Goal: Transaction & Acquisition: Subscribe to service/newsletter

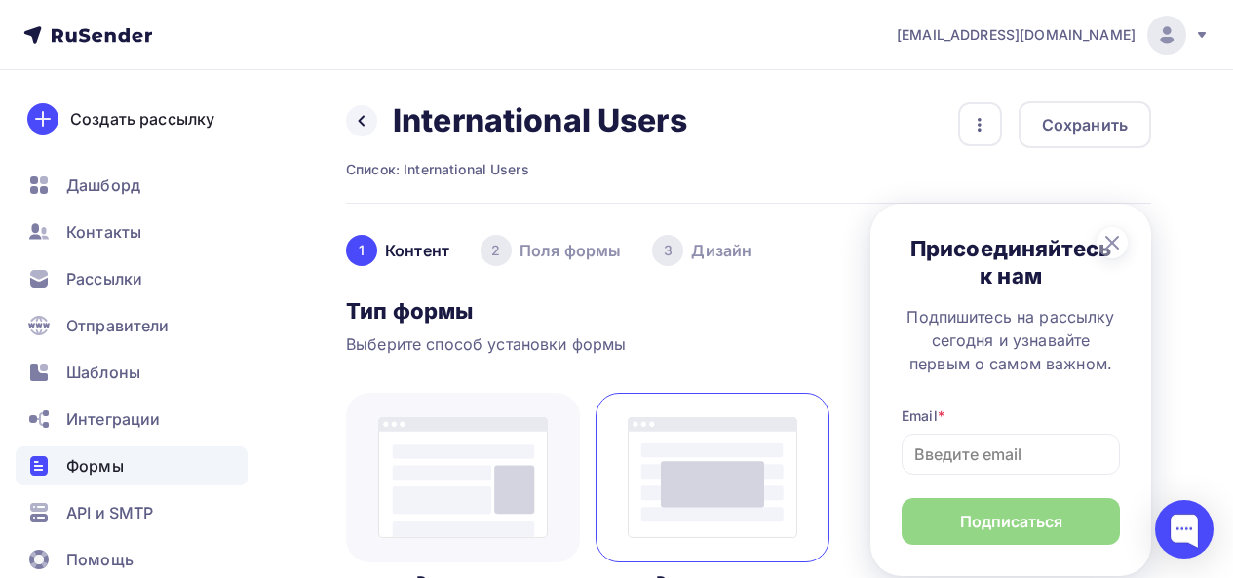
click at [108, 379] on span "Шаблоны" at bounding box center [103, 372] width 74 height 23
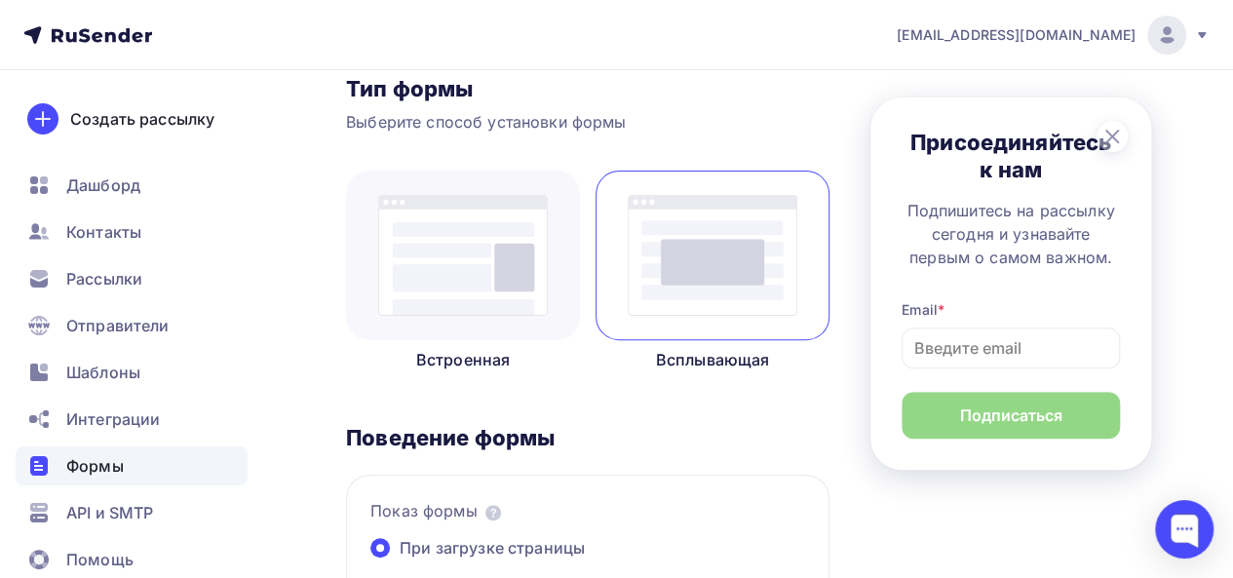
scroll to position [222, 0]
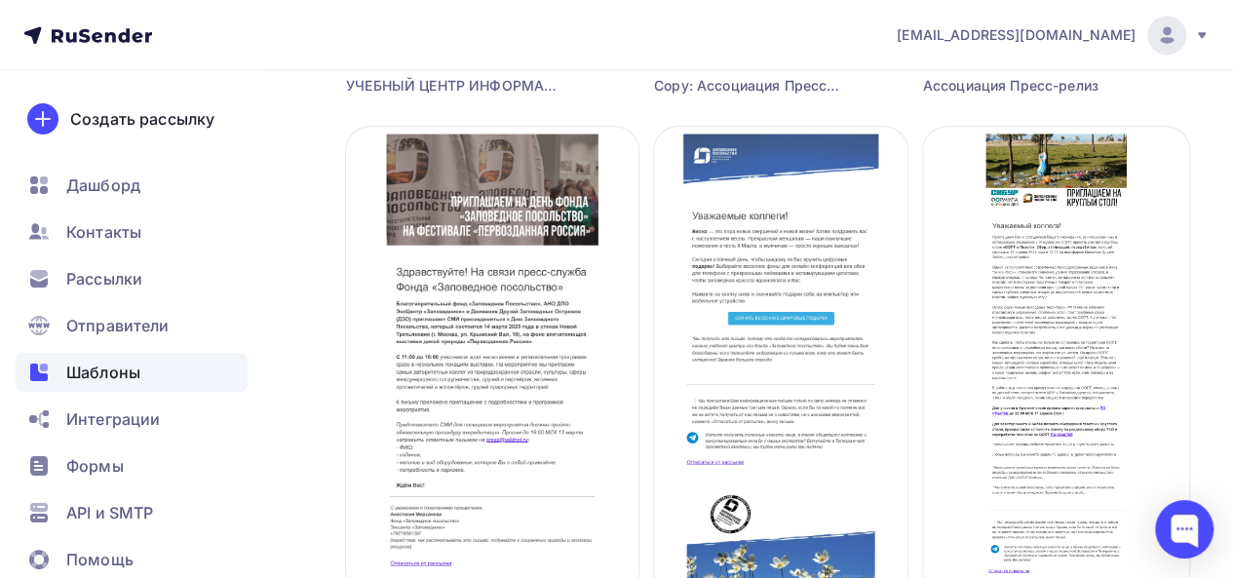
scroll to position [1201, 0]
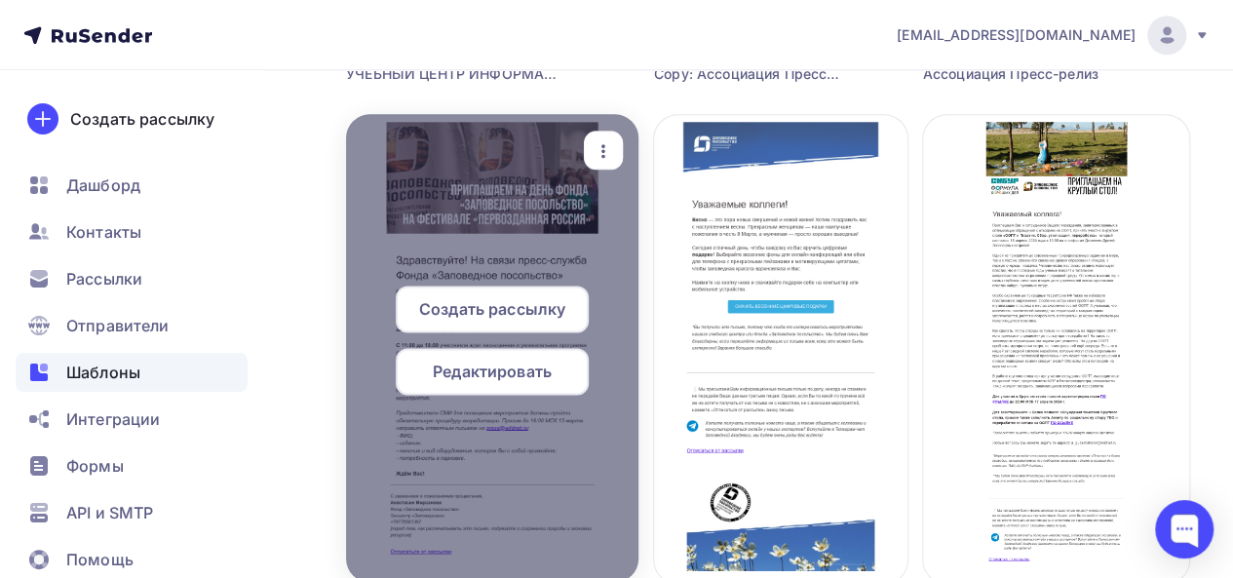
click at [481, 193] on div at bounding box center [492, 348] width 292 height 468
click at [474, 305] on span "Создать рассылку" at bounding box center [492, 308] width 146 height 23
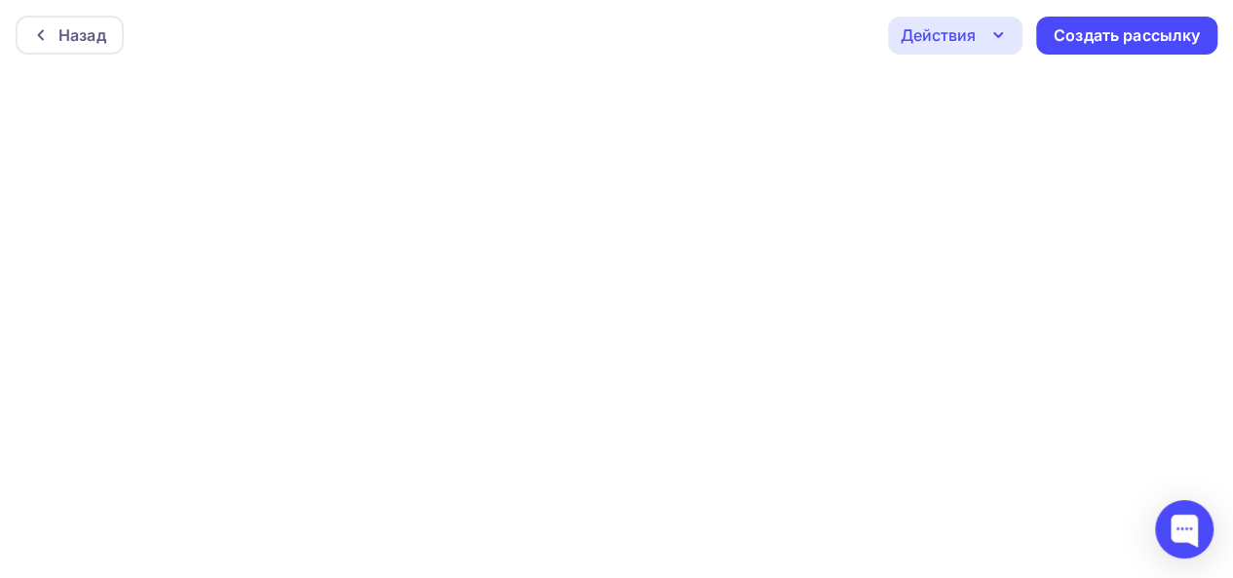
click at [994, 42] on icon "button" at bounding box center [997, 34] width 23 height 23
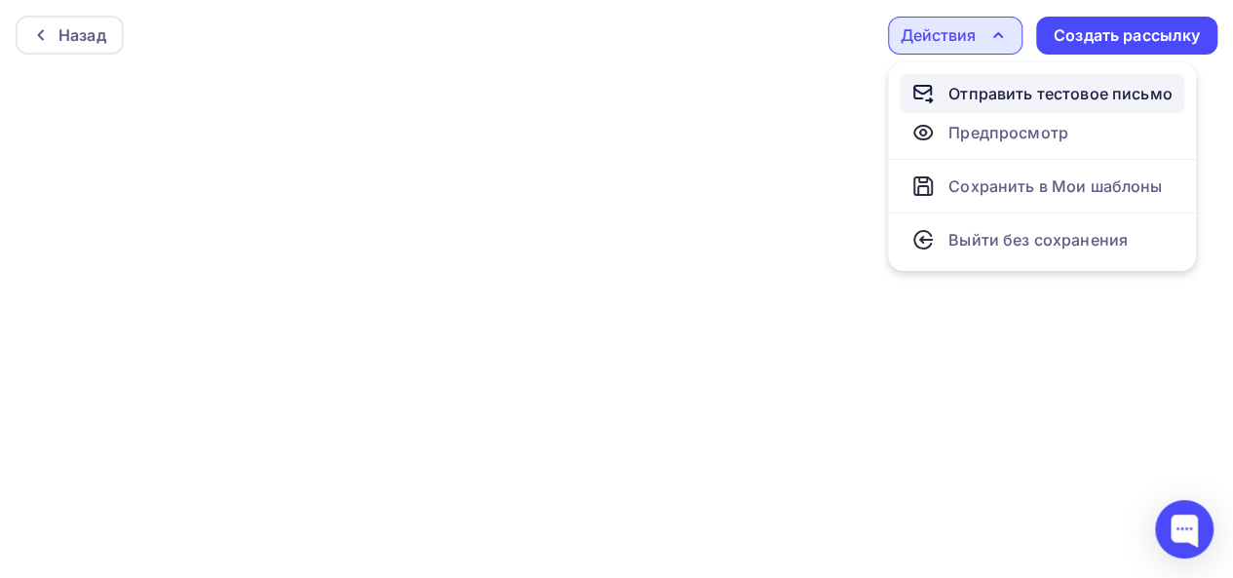
click at [976, 89] on div "Отправить тестовое письмо" at bounding box center [1060, 93] width 224 height 23
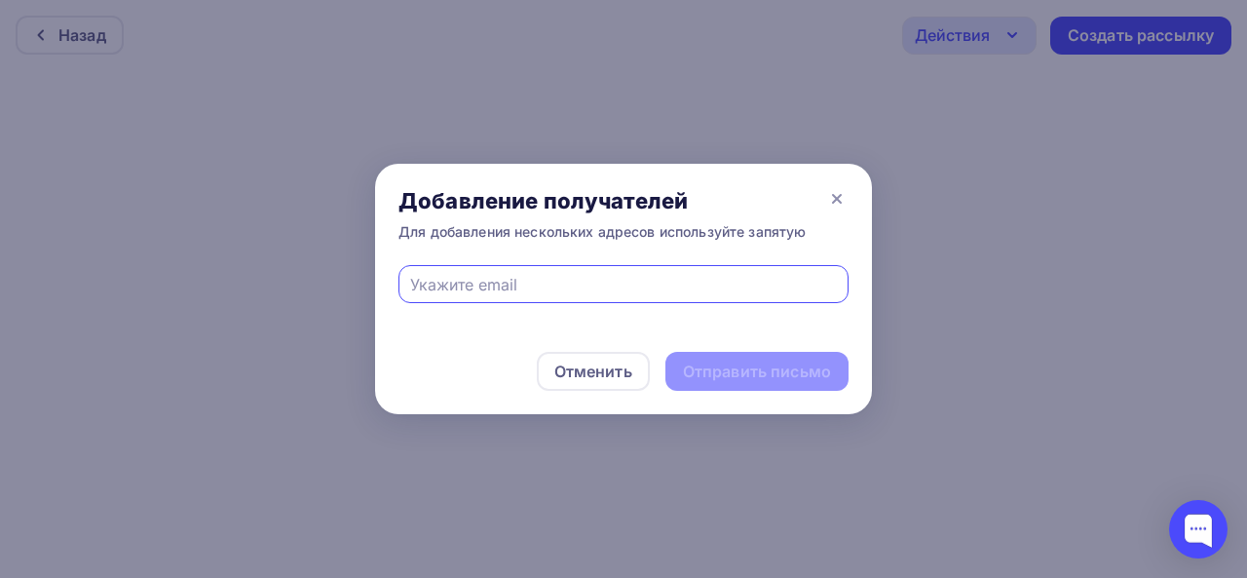
click at [434, 289] on input "text" at bounding box center [624, 284] width 428 height 23
type input "[EMAIL_ADDRESS][DOMAIN_NAME]"
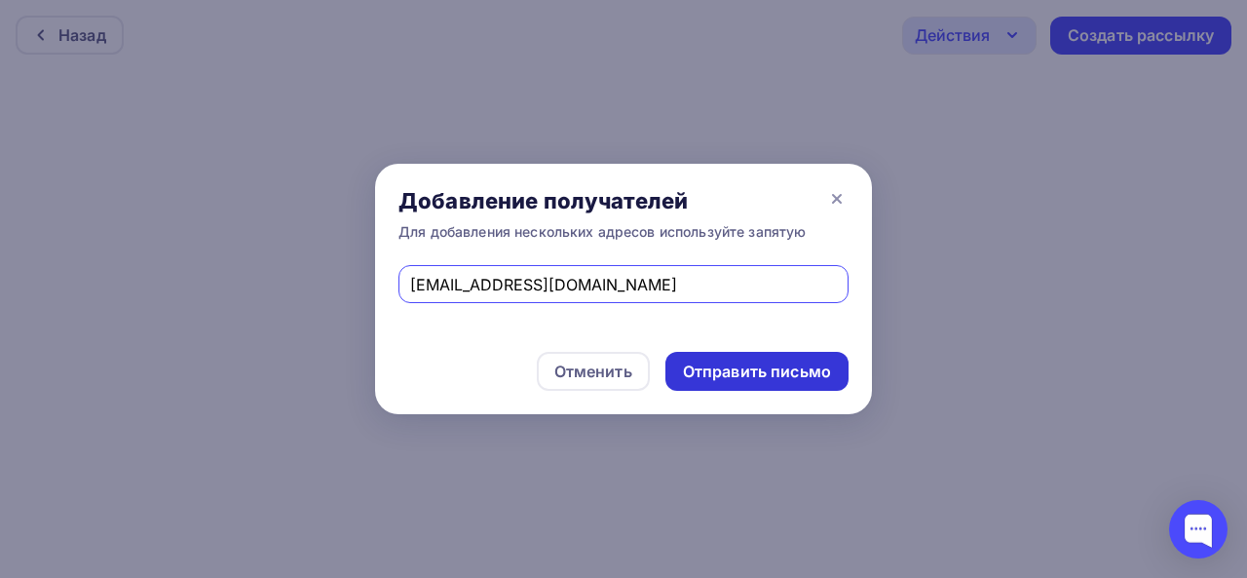
click at [760, 367] on div "Отправить письмо" at bounding box center [757, 372] width 148 height 22
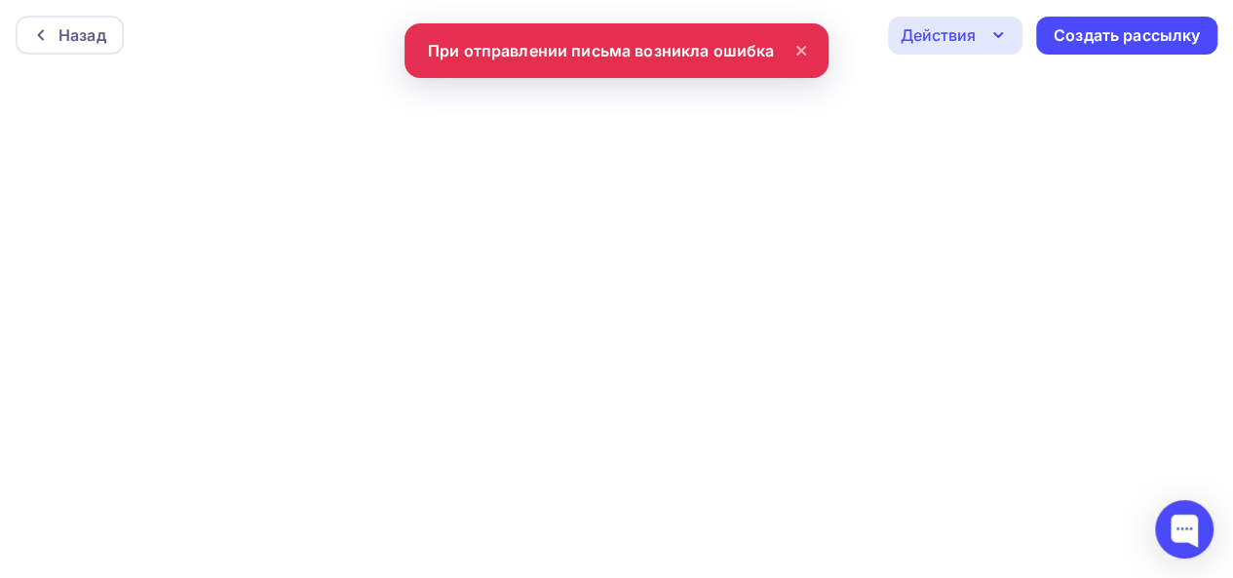
click at [797, 45] on icon at bounding box center [800, 50] width 23 height 23
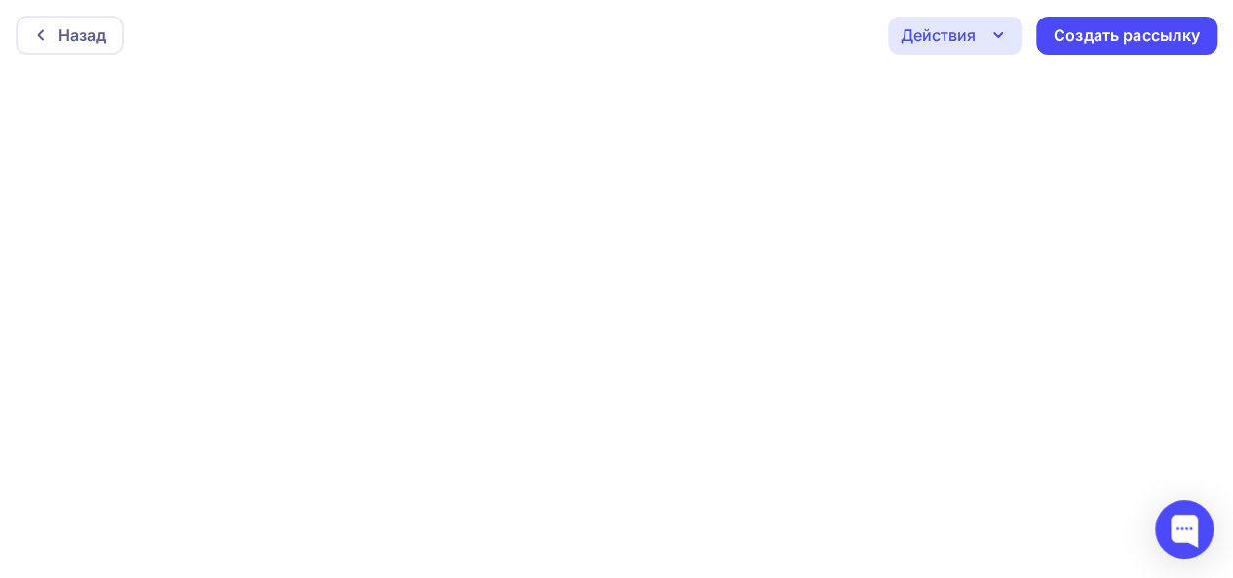
click at [997, 35] on icon "button" at bounding box center [997, 34] width 23 height 23
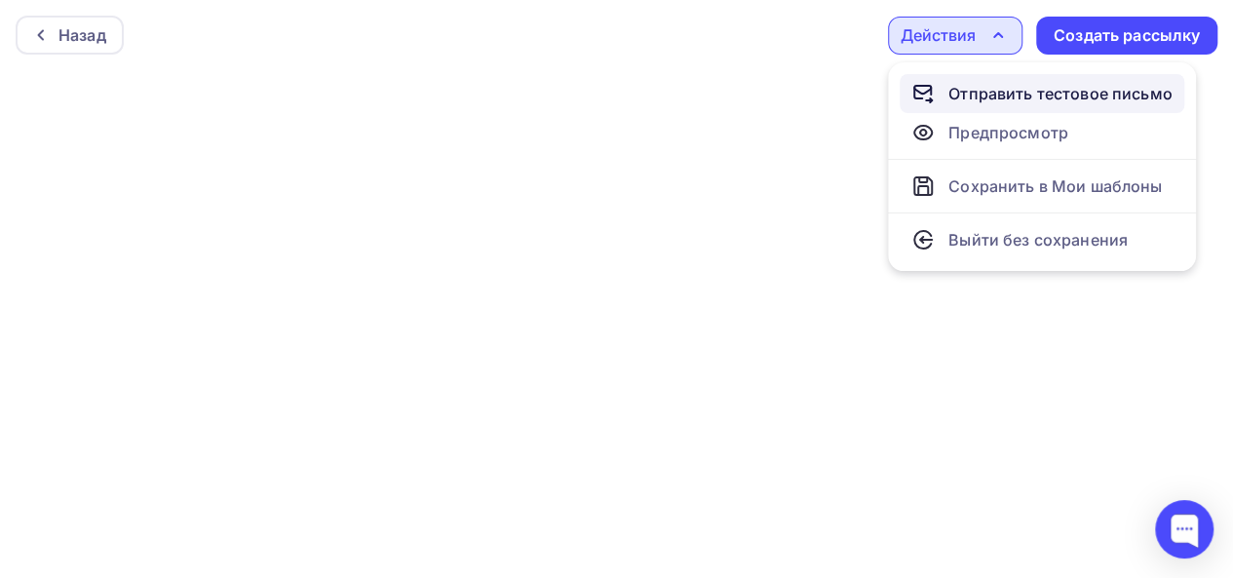
click at [993, 96] on div "Отправить тестовое письмо" at bounding box center [1060, 93] width 224 height 23
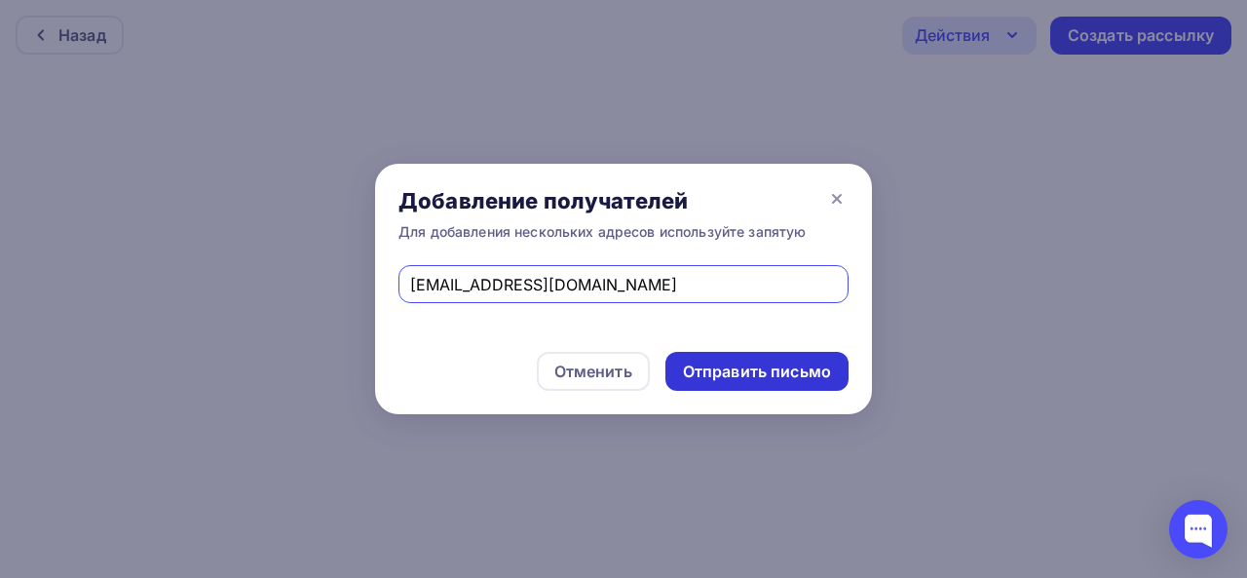
click at [768, 367] on div "Отправить письмо" at bounding box center [757, 372] width 148 height 22
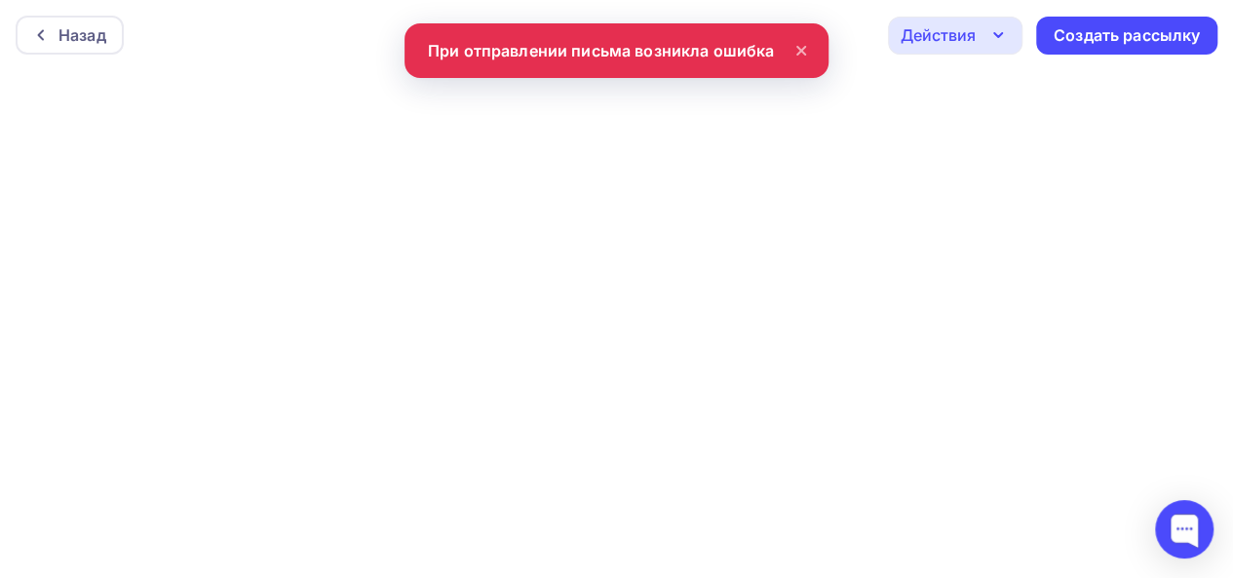
click at [797, 49] on icon at bounding box center [801, 51] width 8 height 8
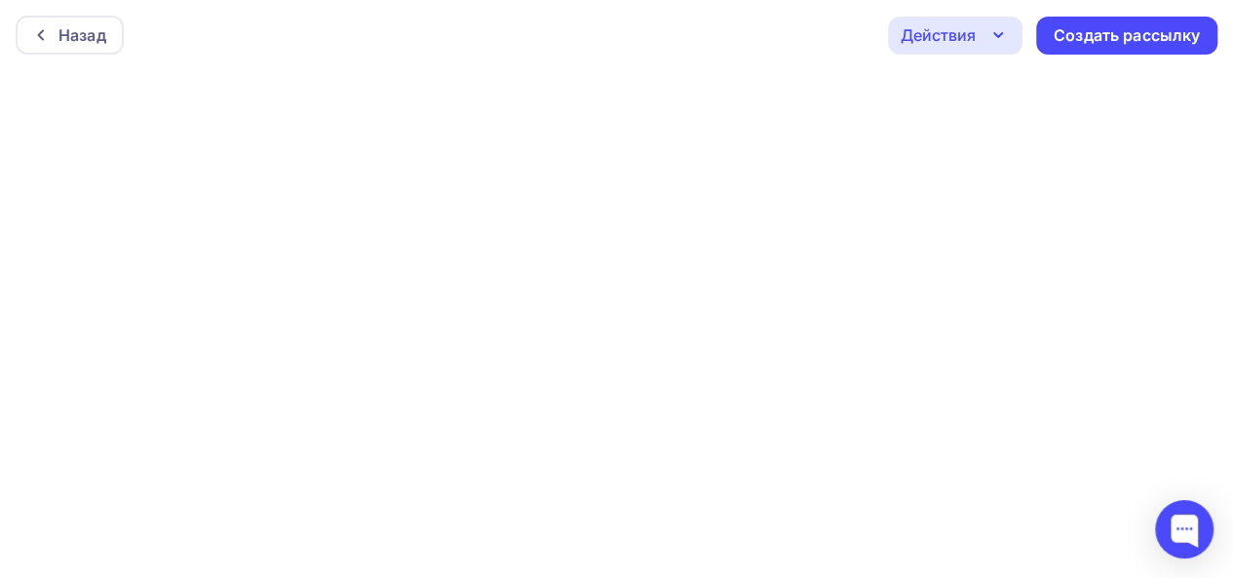
click at [979, 36] on div "Действия" at bounding box center [955, 36] width 134 height 38
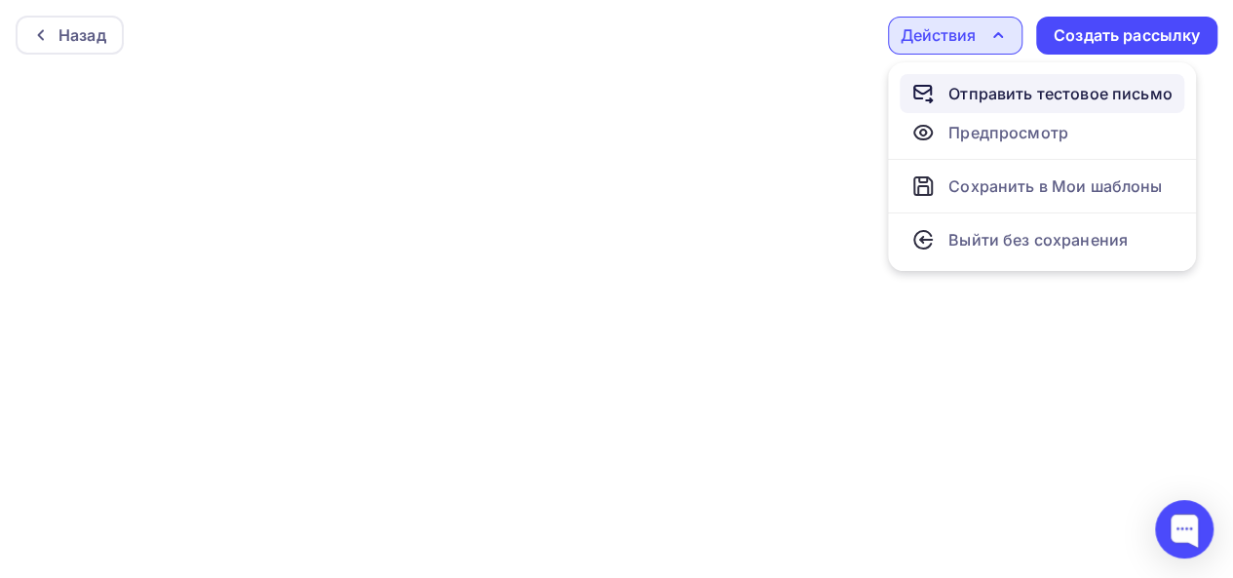
click at [994, 93] on div "Отправить тестовое письмо" at bounding box center [1060, 93] width 224 height 23
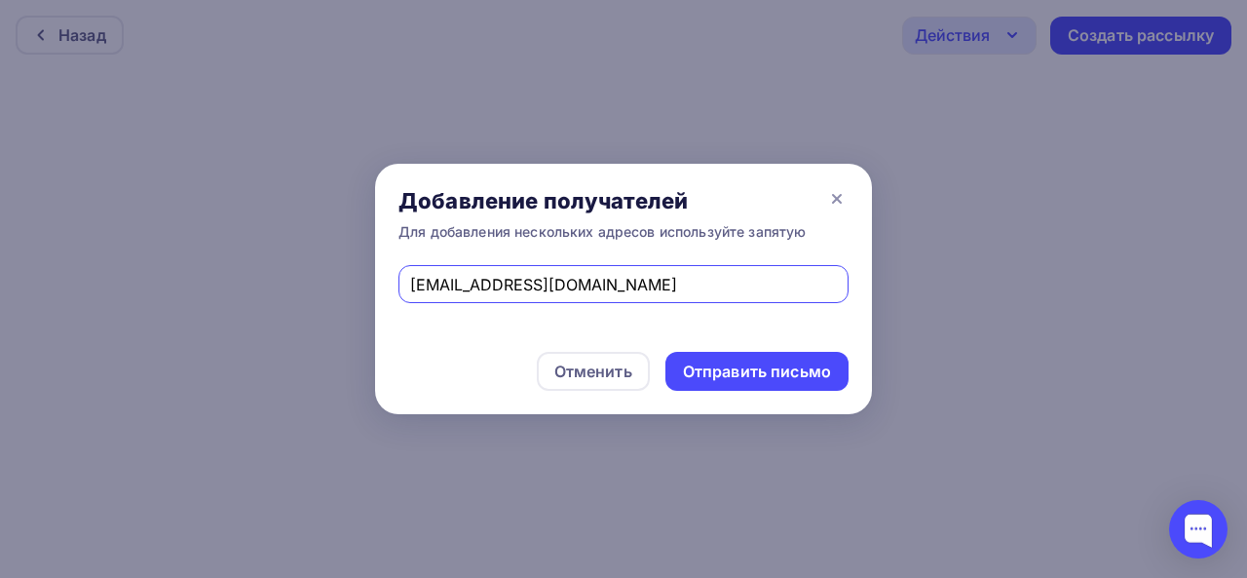
drag, startPoint x: 575, startPoint y: 287, endPoint x: 220, endPoint y: 252, distance: 356.4
click at [220, 252] on div "Добавление получателей Для добавления нескольких адресов используйте запятую [E…" at bounding box center [623, 289] width 1247 height 578
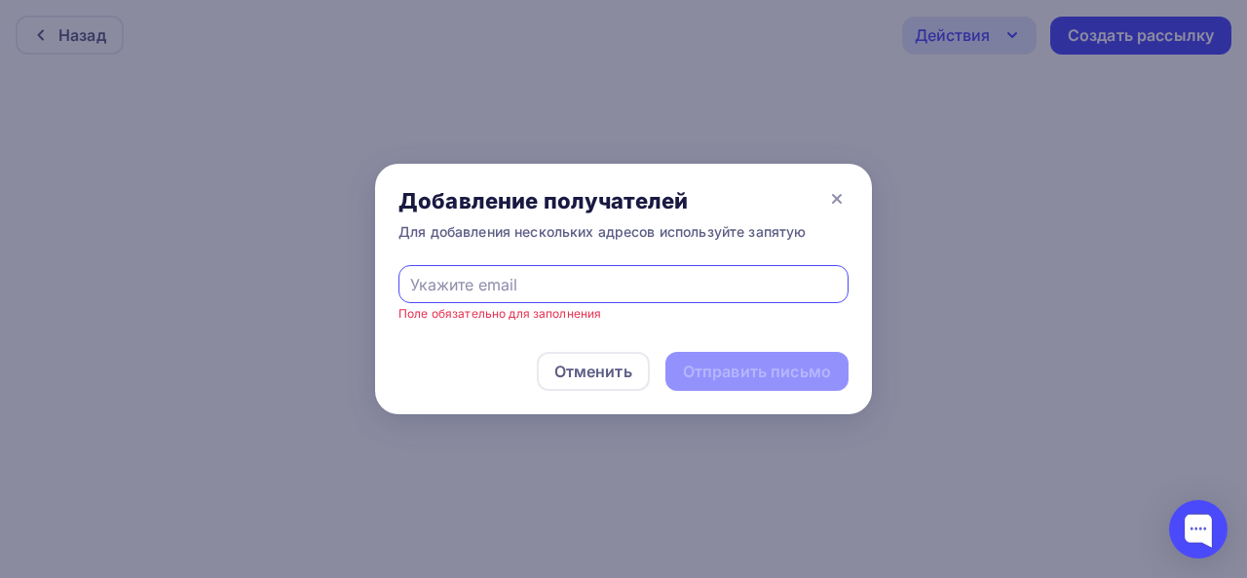
click at [470, 286] on input "text" at bounding box center [624, 284] width 428 height 23
type input "[EMAIL_ADDRESS][DOMAIN_NAME]"
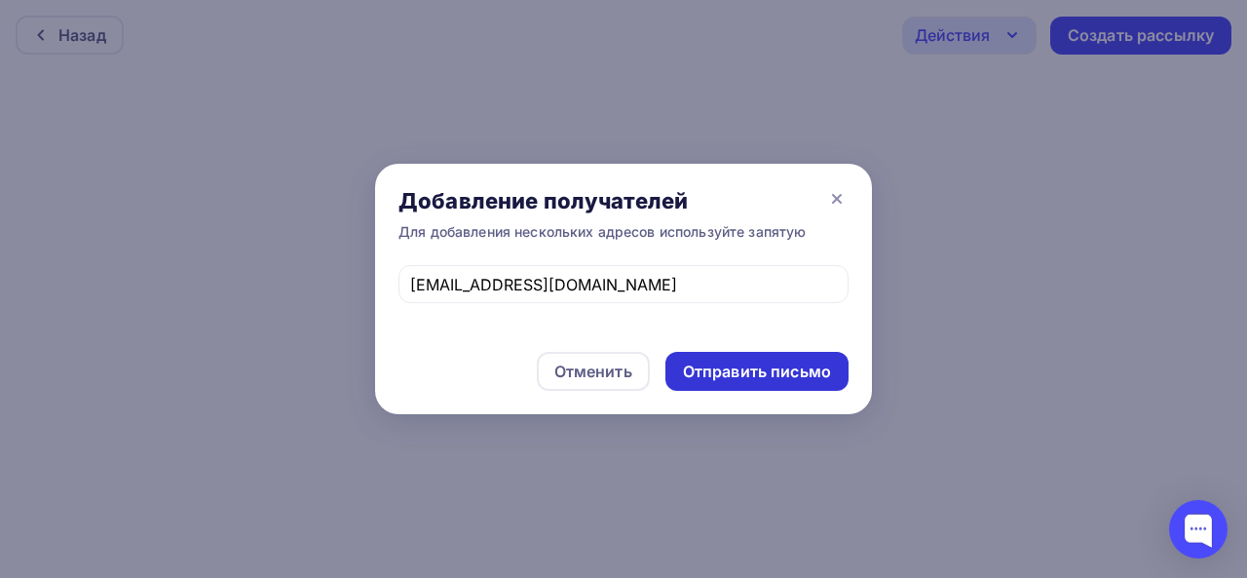
click at [764, 371] on div "Отправить письмо" at bounding box center [757, 372] width 148 height 22
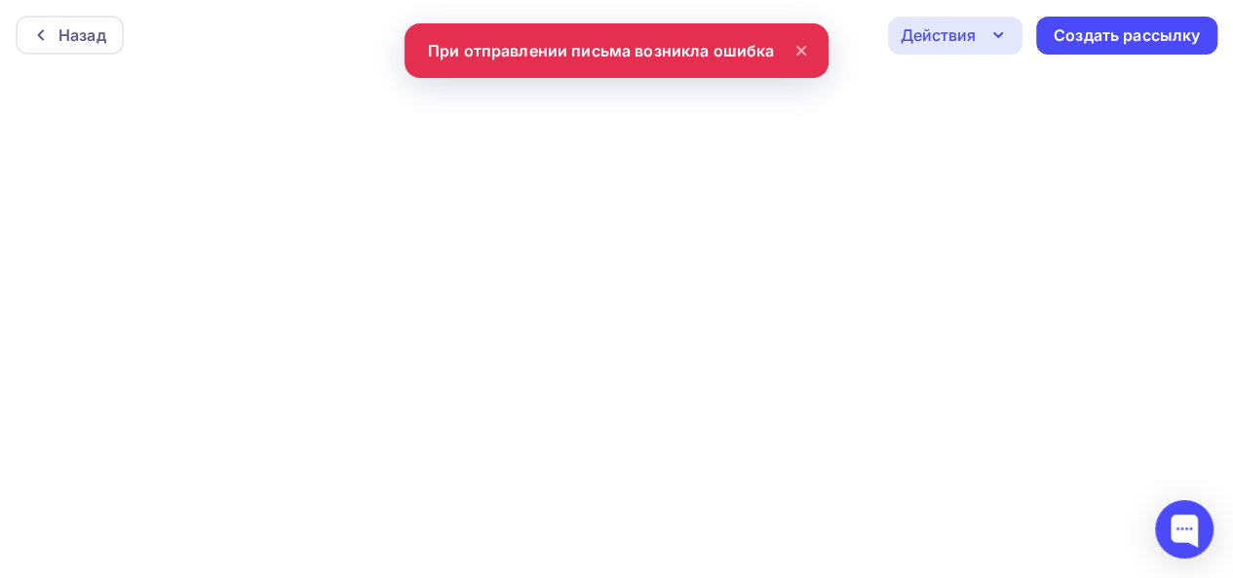
click at [801, 50] on icon at bounding box center [801, 51] width 8 height 8
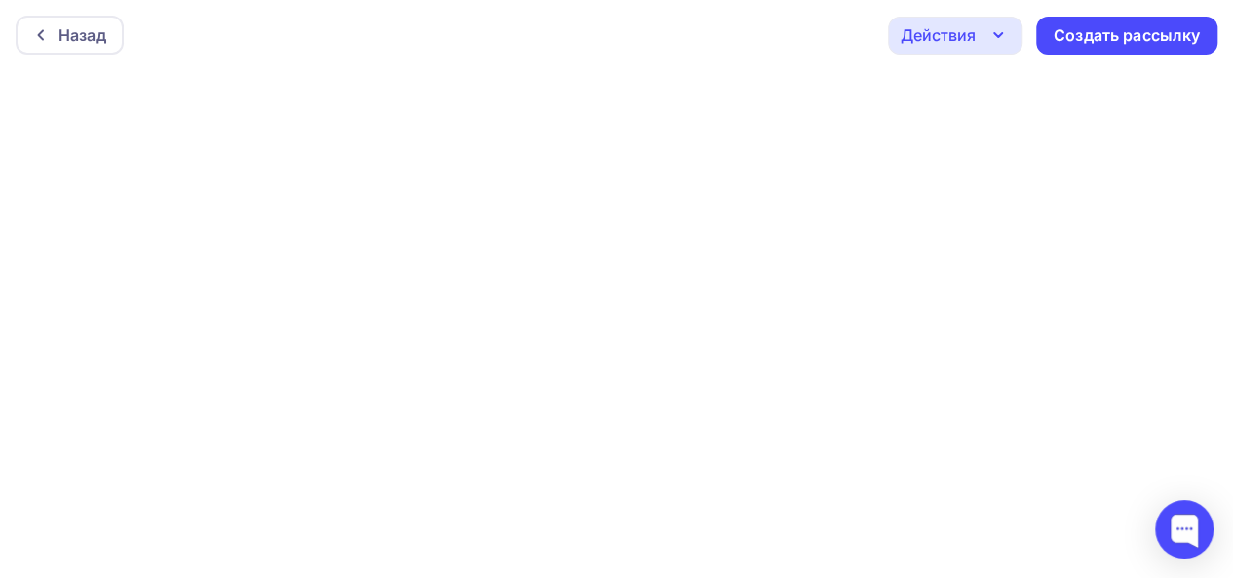
click at [1006, 30] on icon "button" at bounding box center [997, 34] width 23 height 23
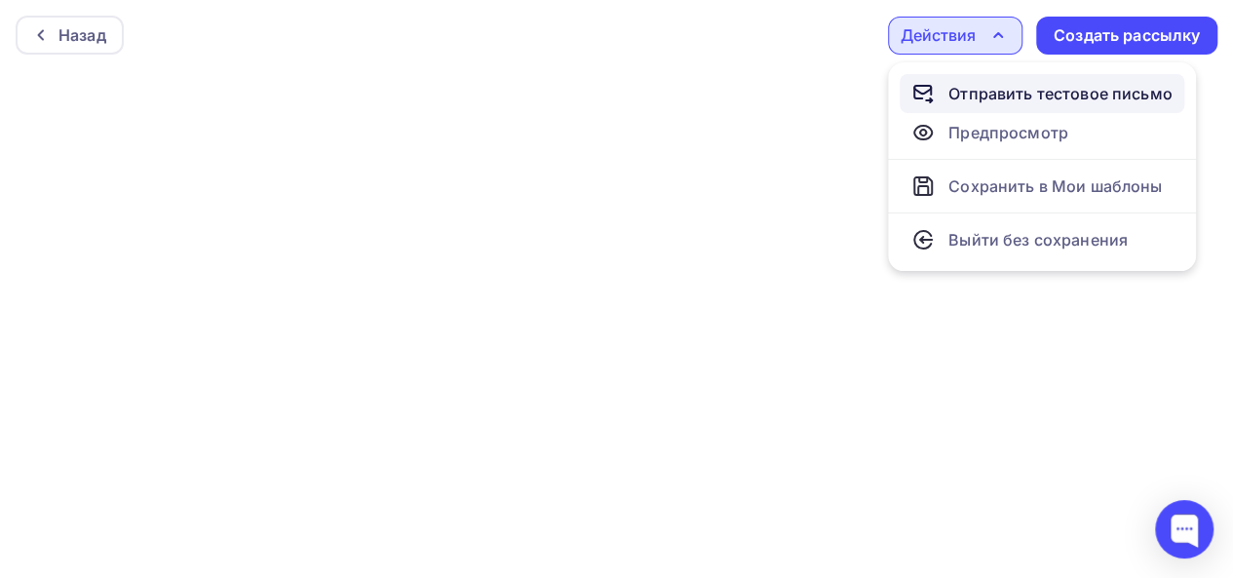
click at [963, 94] on div "Отправить тестовое письмо" at bounding box center [1060, 93] width 224 height 23
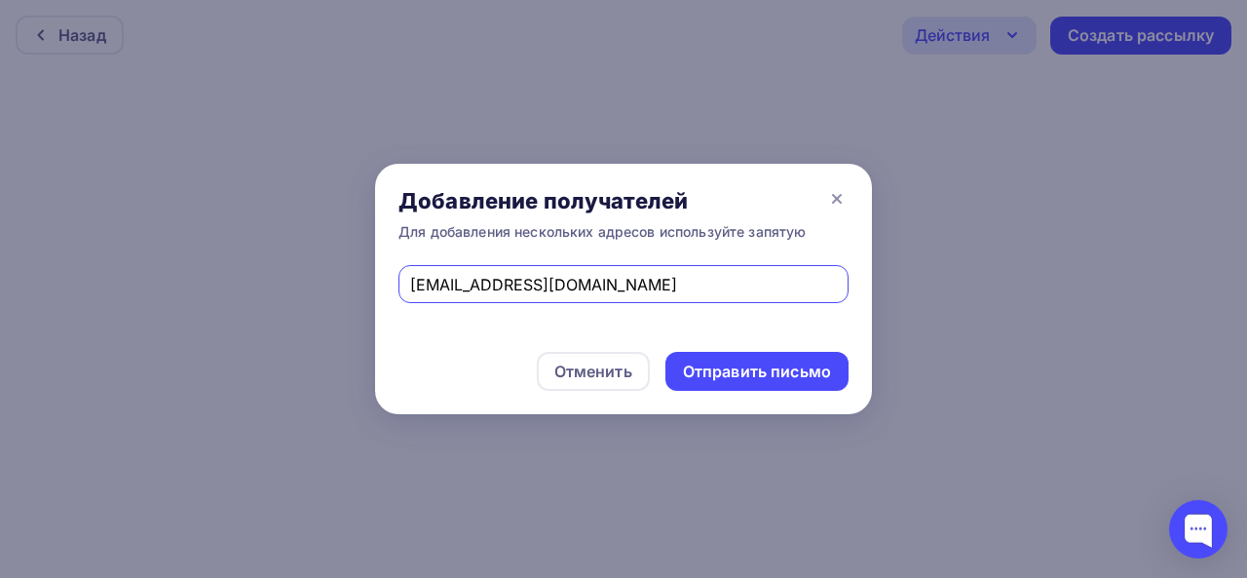
drag, startPoint x: 553, startPoint y: 282, endPoint x: 228, endPoint y: 289, distance: 324.6
click at [228, 289] on div "Добавление получателей Для добавления нескольких адресов используйте запятую [E…" at bounding box center [623, 289] width 1247 height 578
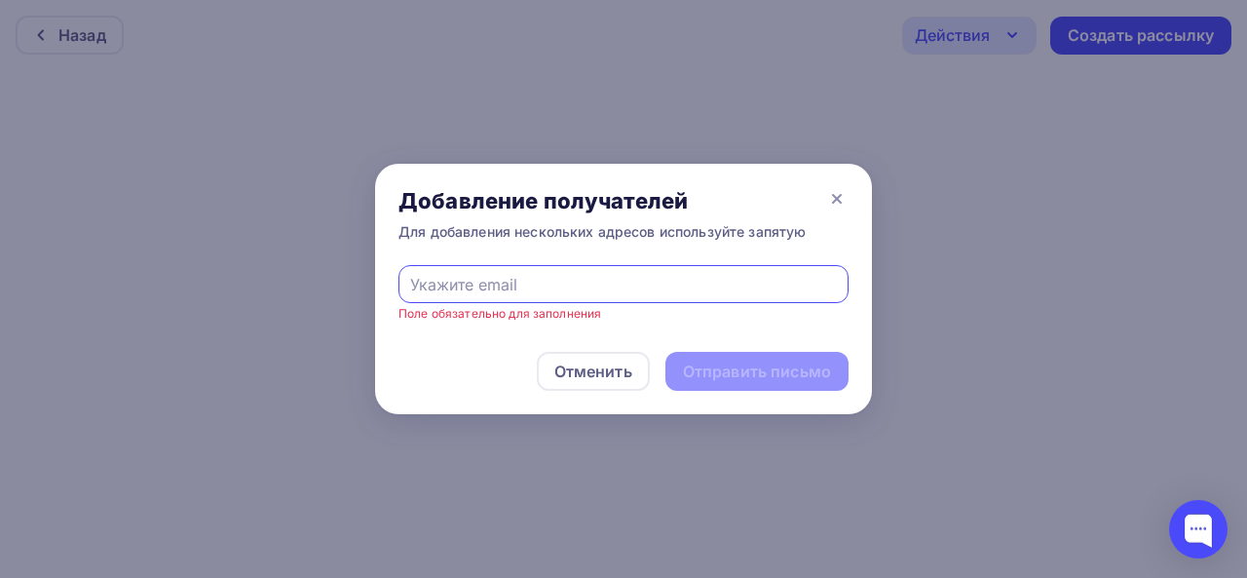
click at [458, 286] on input "text" at bounding box center [624, 284] width 428 height 23
type input "[EMAIL_ADDRESS][DOMAIN_NAME]"
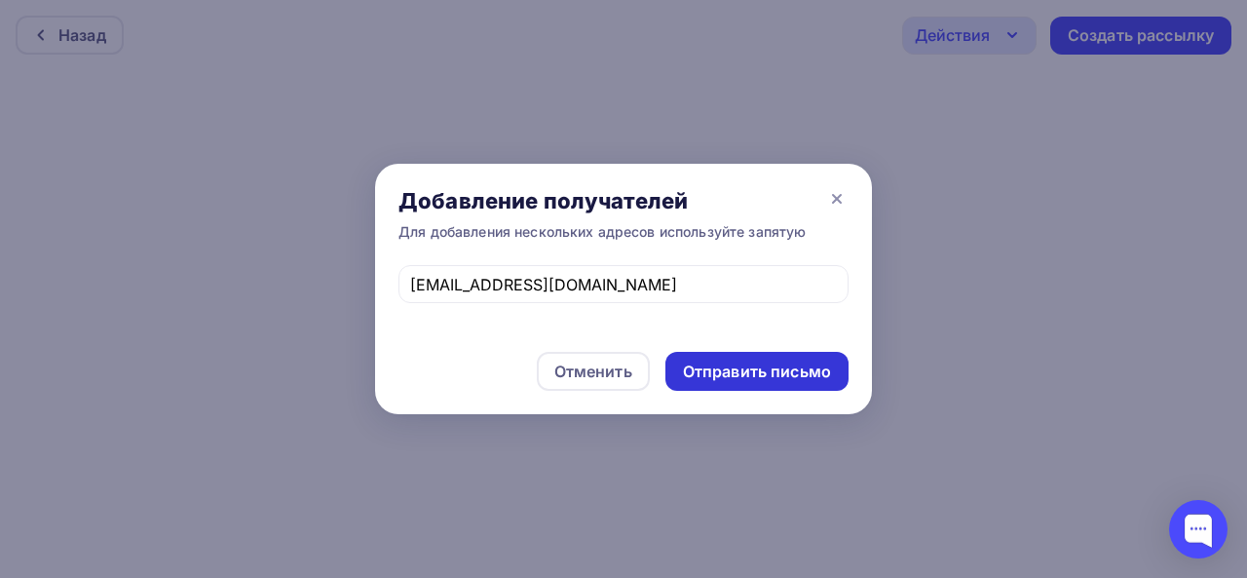
click at [704, 365] on div "Отправить письмо" at bounding box center [757, 372] width 148 height 22
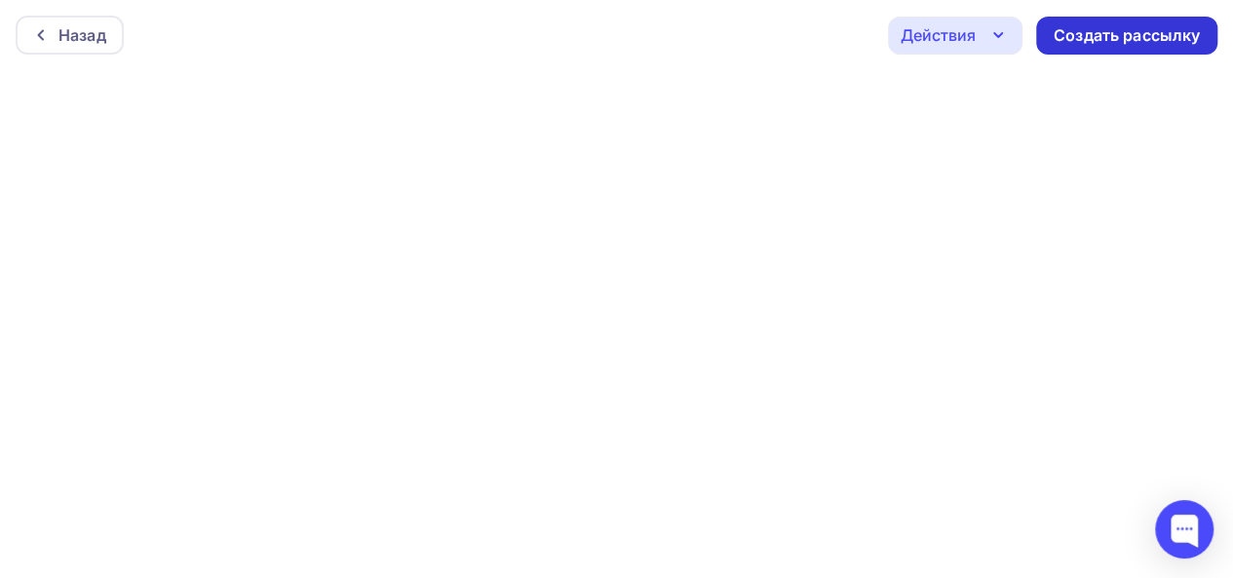
click at [1098, 36] on div "Создать рассылку" at bounding box center [1126, 35] width 146 height 22
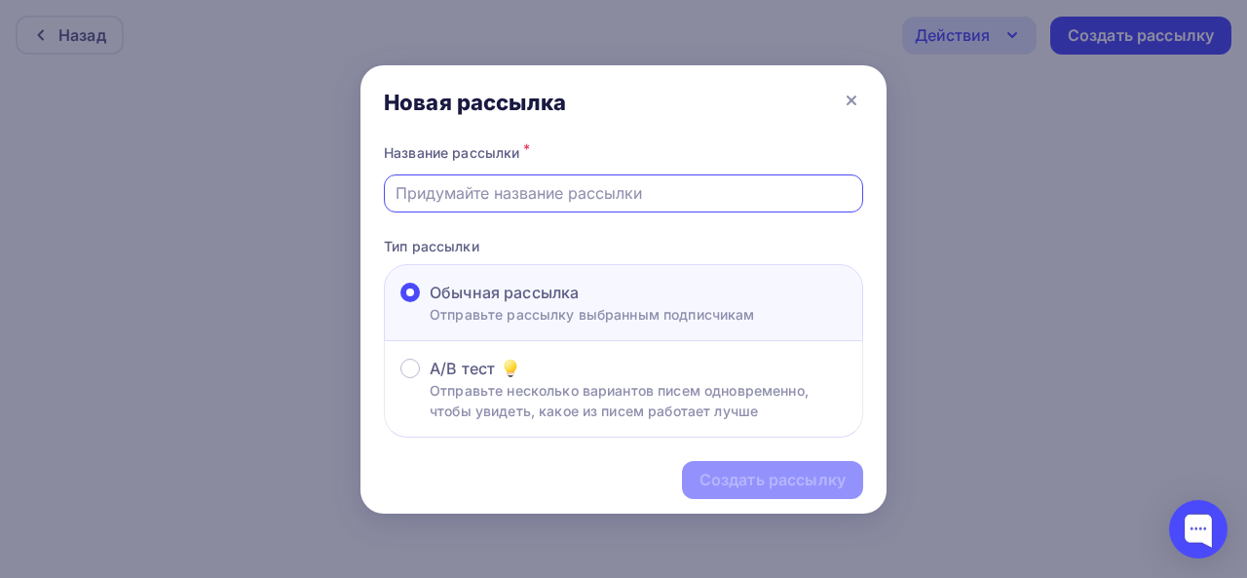
click at [589, 192] on input "text" at bounding box center [624, 192] width 457 height 23
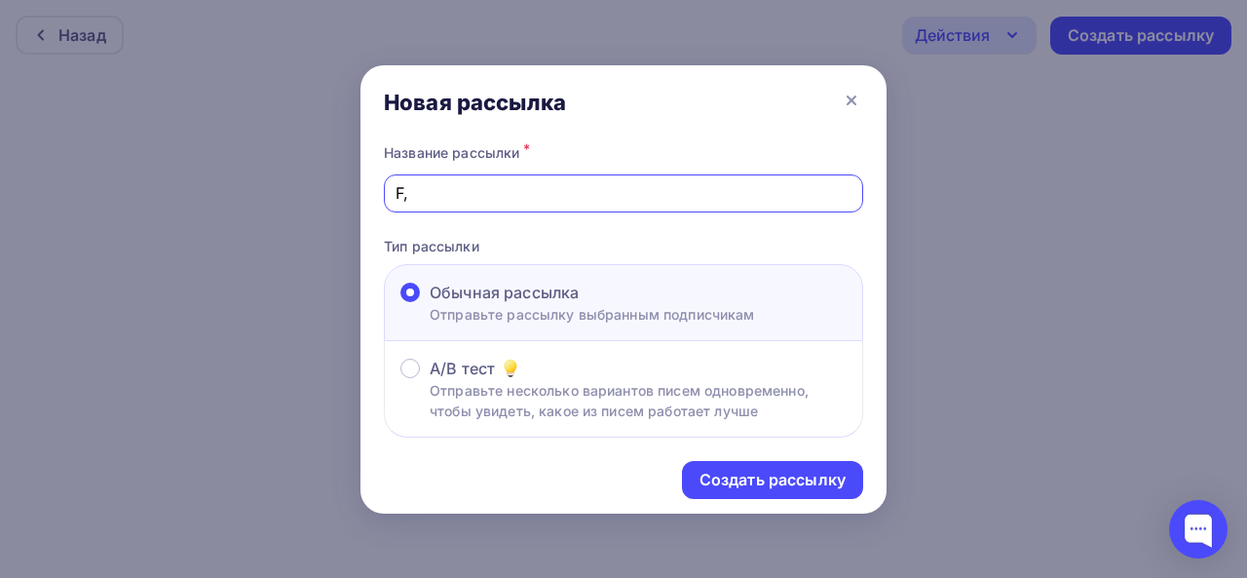
type input "F"
drag, startPoint x: 542, startPoint y: 196, endPoint x: 553, endPoint y: 196, distance: 10.7
click at [553, 196] on input "Абу-Даби общий аоннс" at bounding box center [624, 192] width 457 height 23
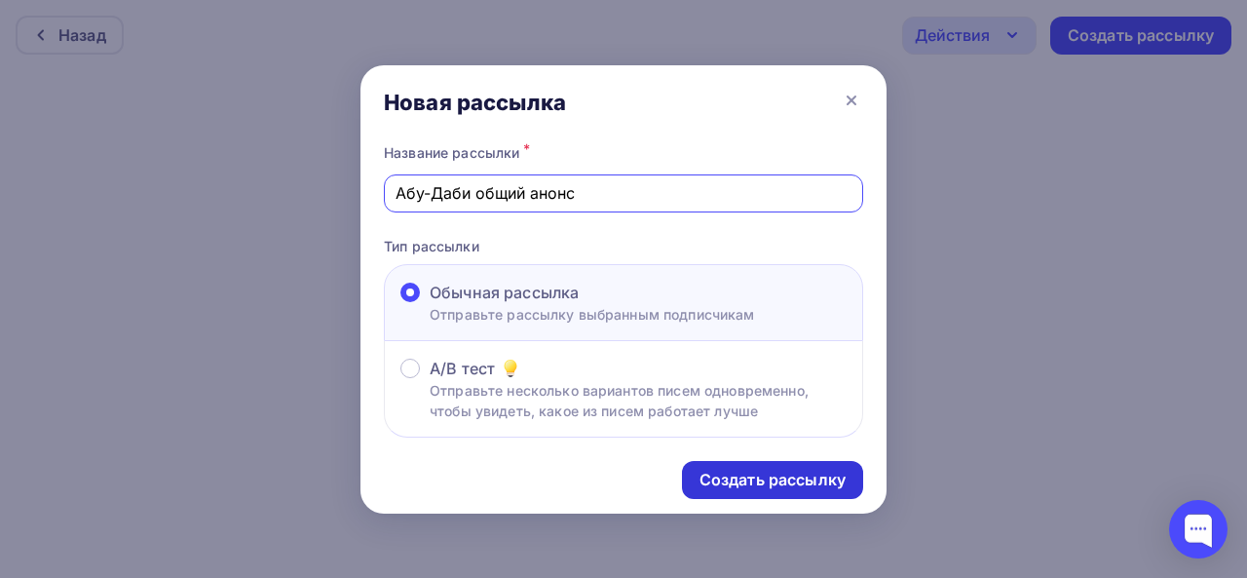
type input "Абу-Даби общий анонс"
click at [764, 469] on div "Создать рассылку" at bounding box center [772, 480] width 181 height 38
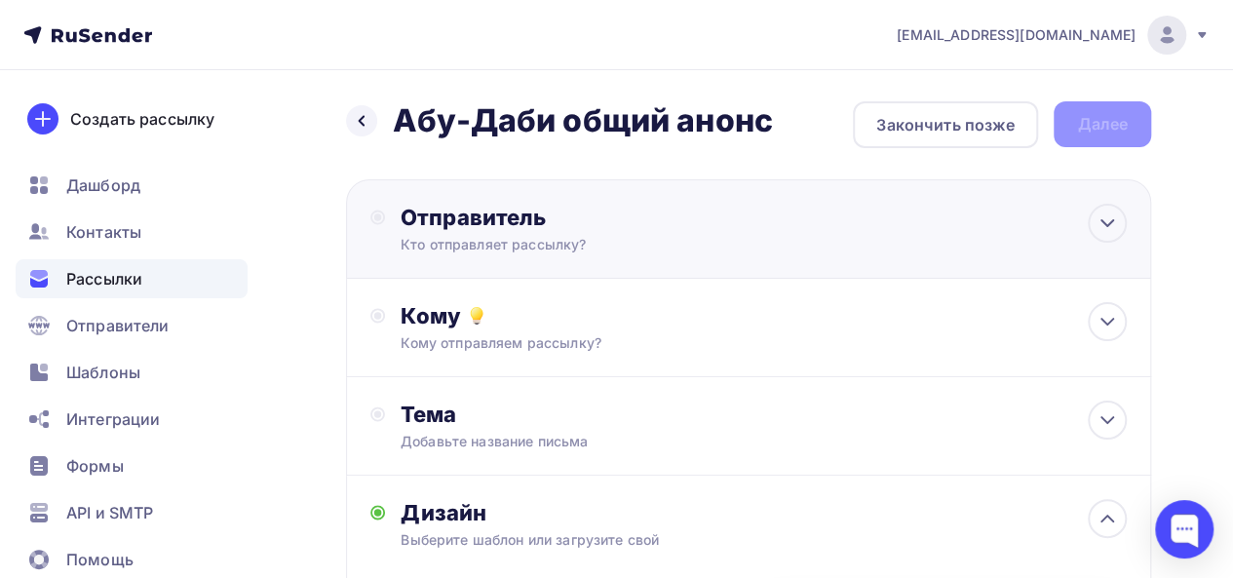
click at [567, 236] on div "Кто отправляет рассылку?" at bounding box center [591, 244] width 380 height 19
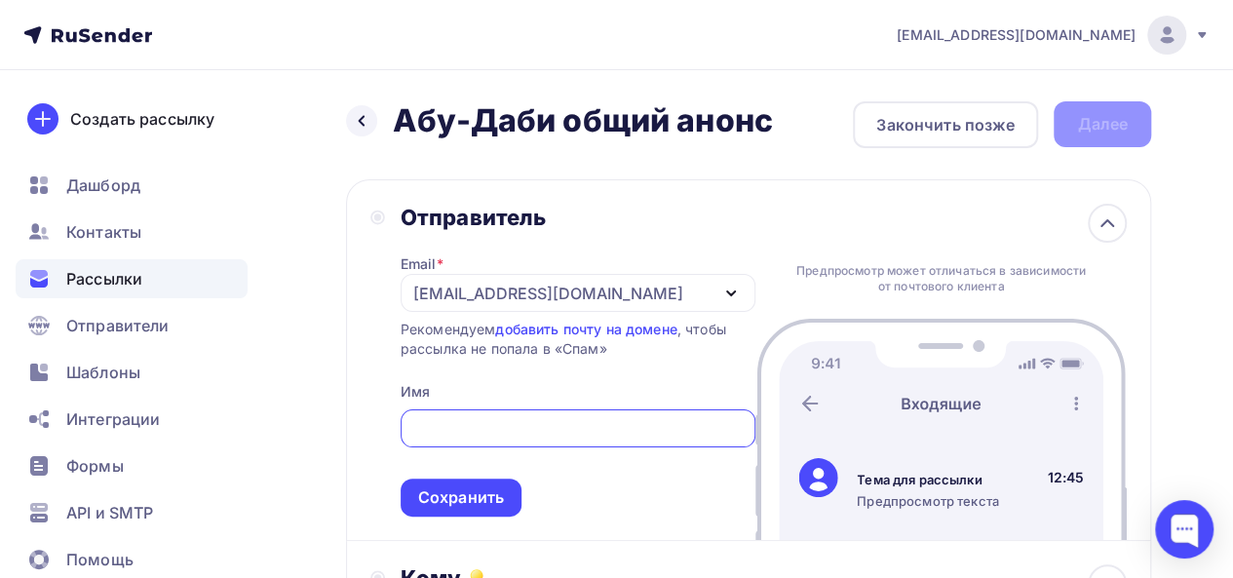
paste input "фонд «Заповедное посольство»"
drag, startPoint x: 420, startPoint y: 429, endPoint x: 324, endPoint y: 430, distance: 96.5
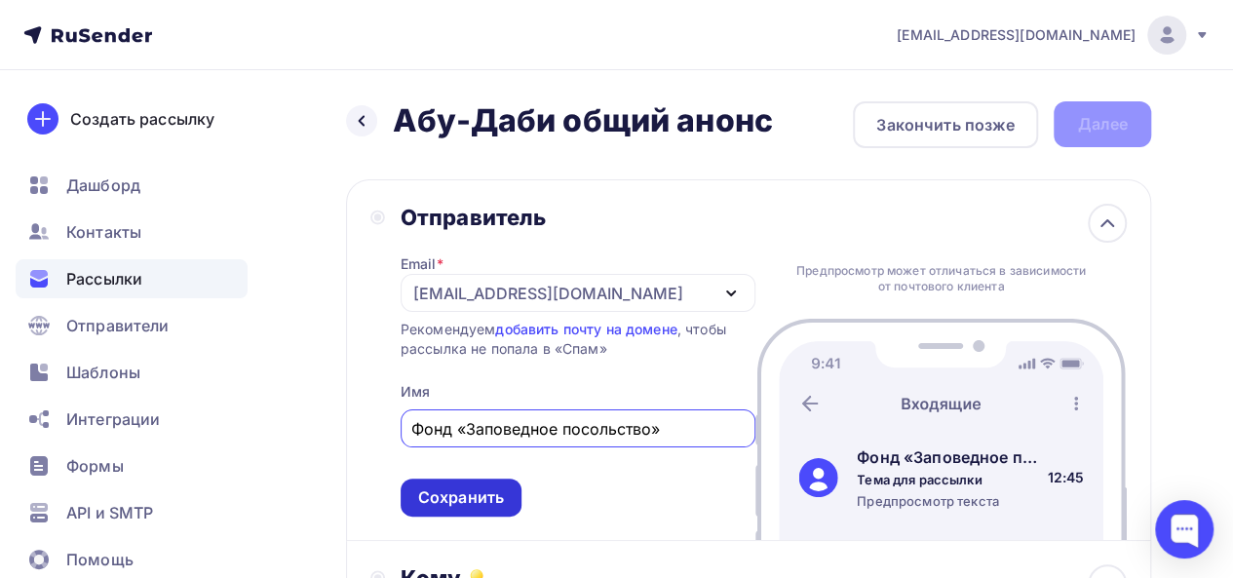
type input "Фонд «Заповедное посольство»"
click at [448, 512] on div "Сохранить" at bounding box center [461, 497] width 121 height 38
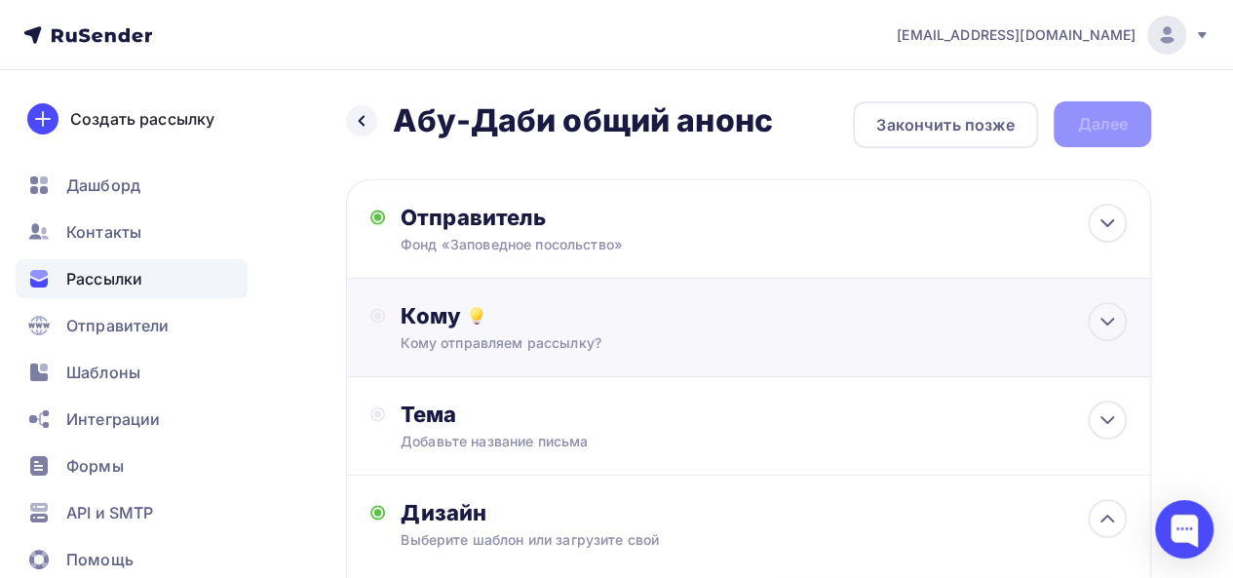
click at [569, 321] on div "Кому" at bounding box center [764, 315] width 726 height 27
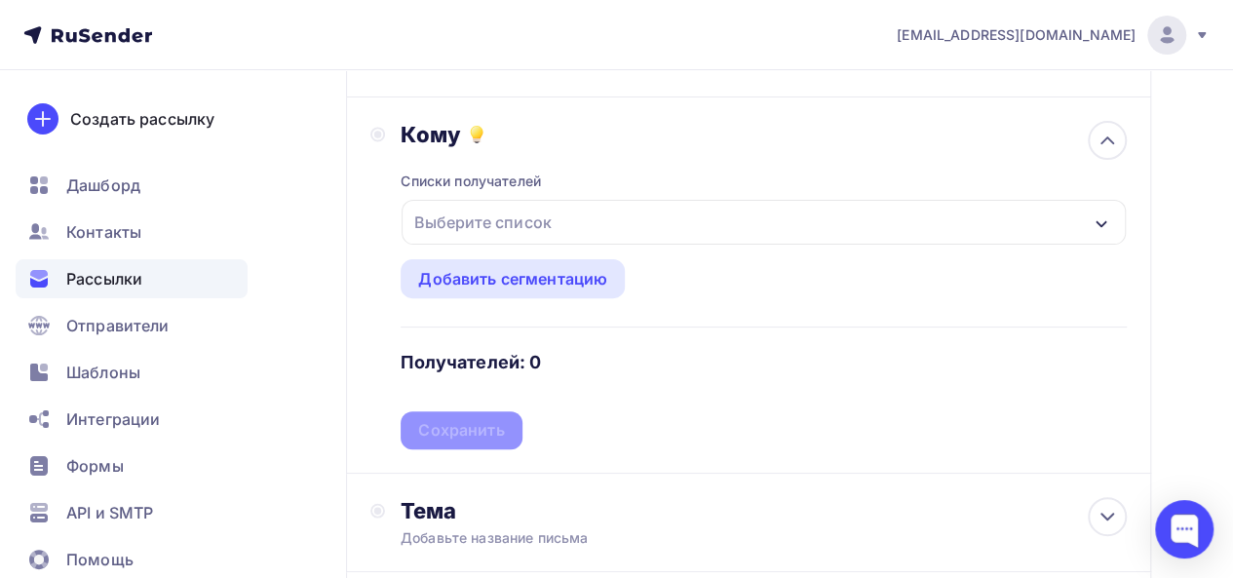
scroll to position [183, 0]
click at [1090, 219] on div "Выберите список" at bounding box center [763, 220] width 724 height 45
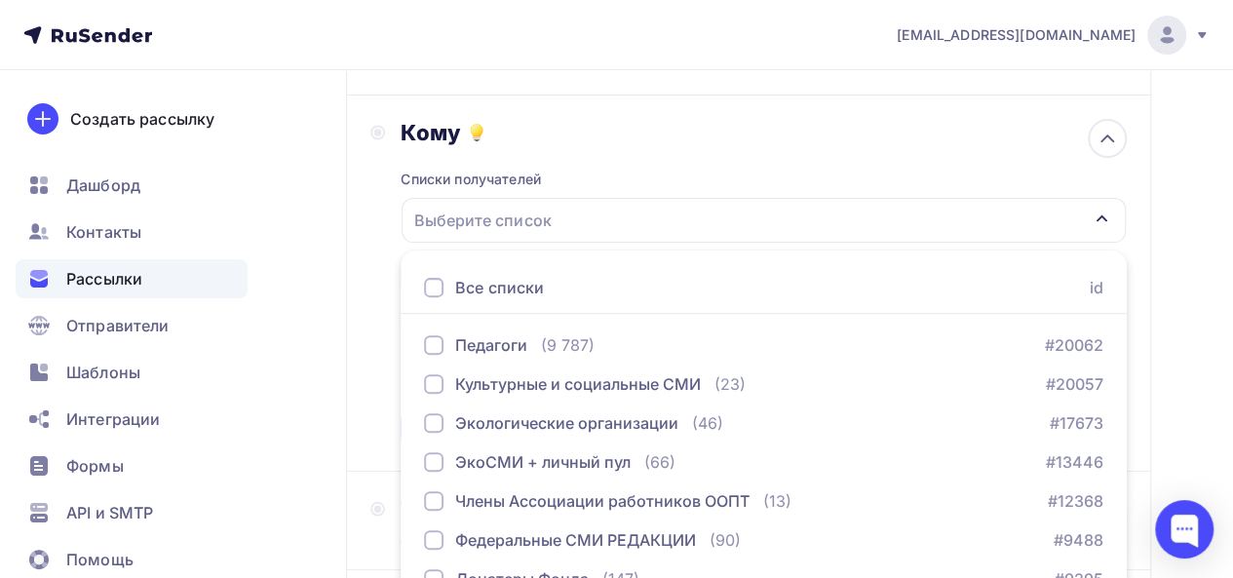
scroll to position [361, 0]
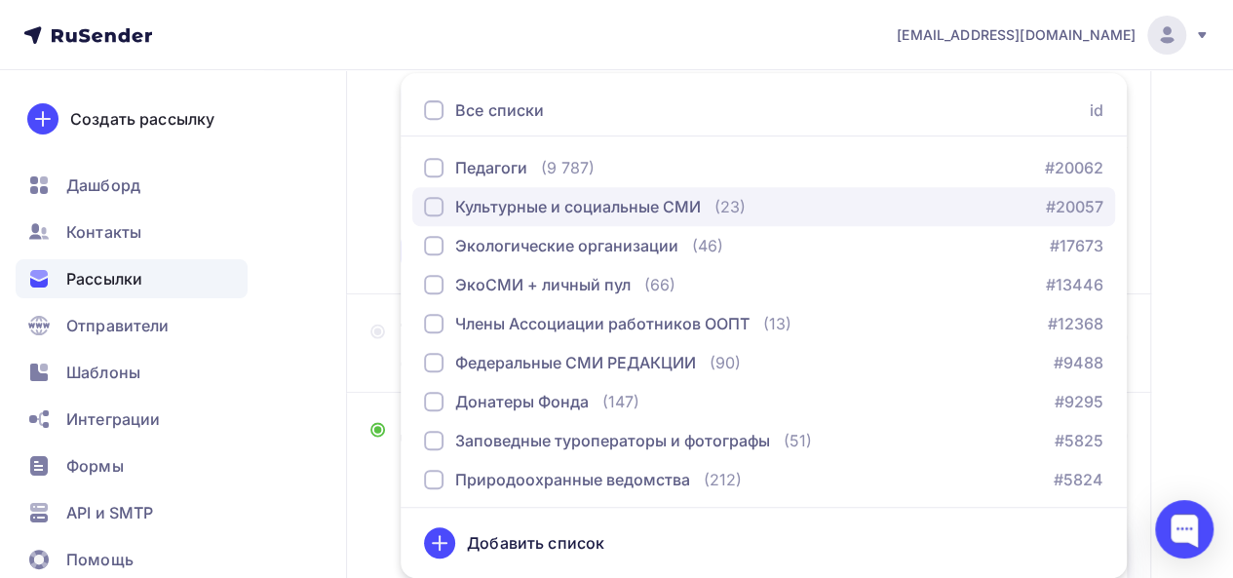
click at [439, 210] on div "button" at bounding box center [433, 206] width 19 height 19
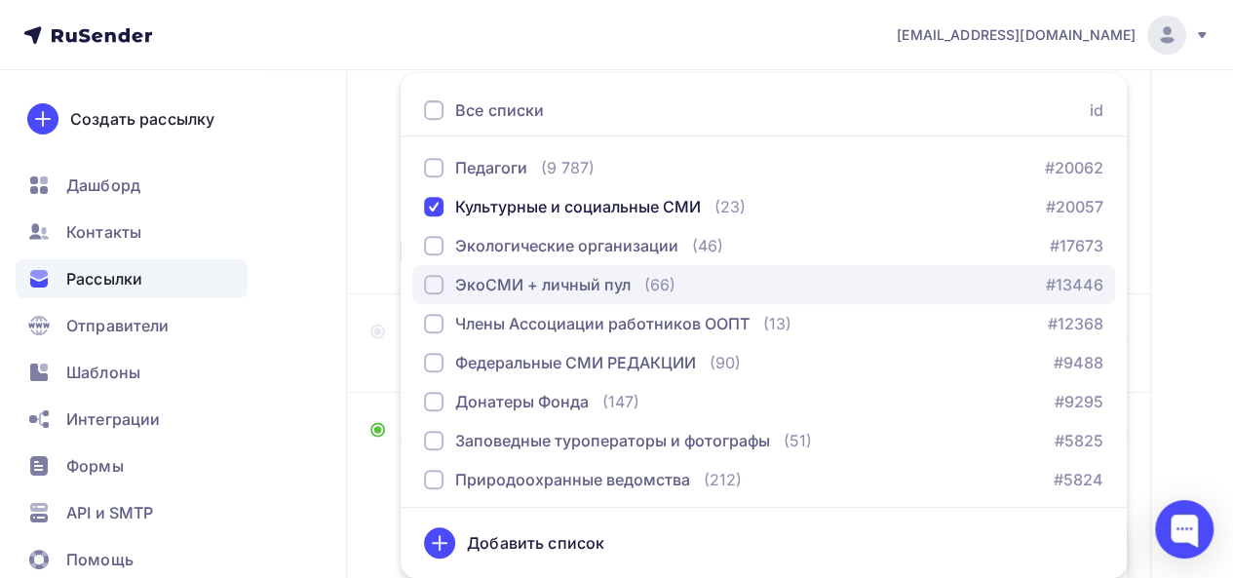
click at [432, 286] on div "button" at bounding box center [433, 284] width 19 height 19
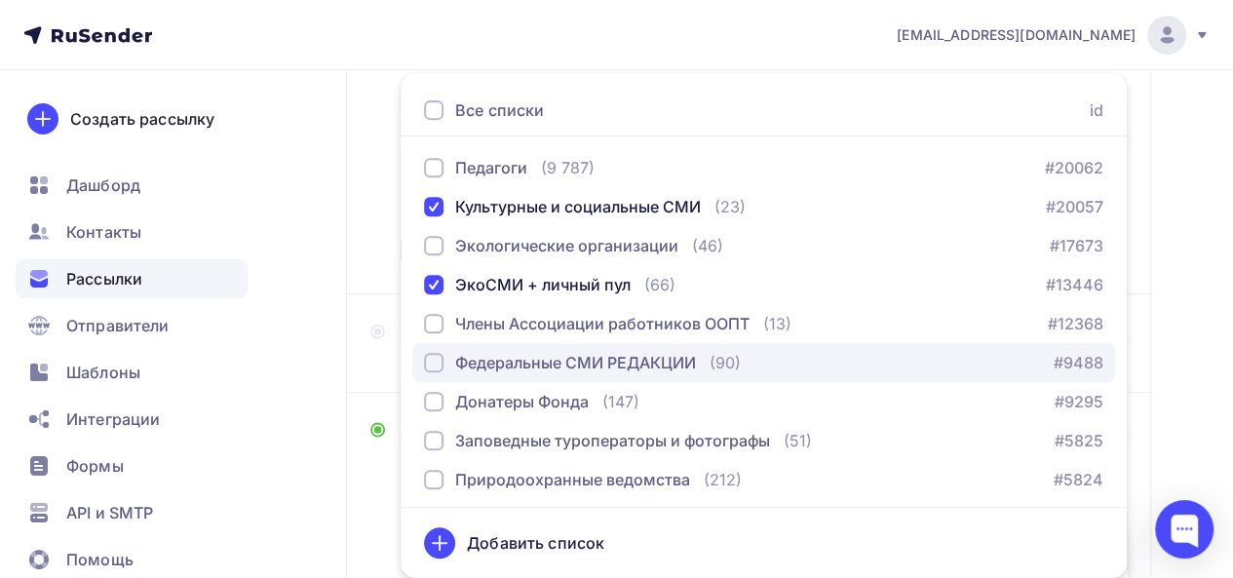
click at [432, 371] on div "button" at bounding box center [433, 362] width 19 height 19
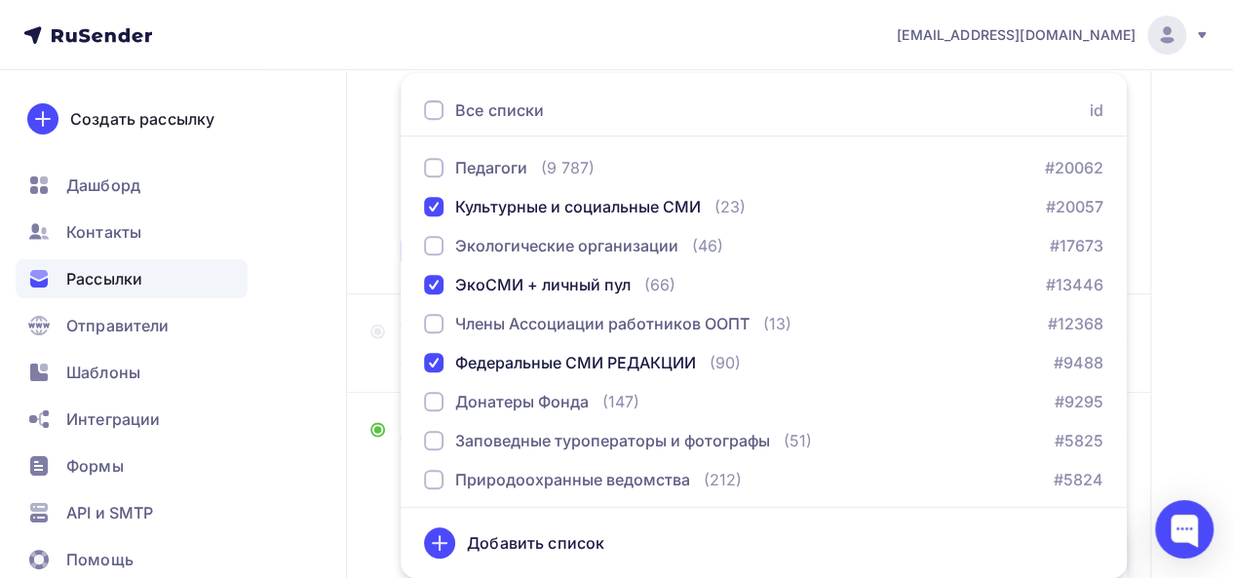
click at [336, 270] on div "Назад Абу-Даби общий анонс [PERSON_NAME] общий анонс Закончить позже Далее Отпр…" at bounding box center [616, 379] width 1233 height 1338
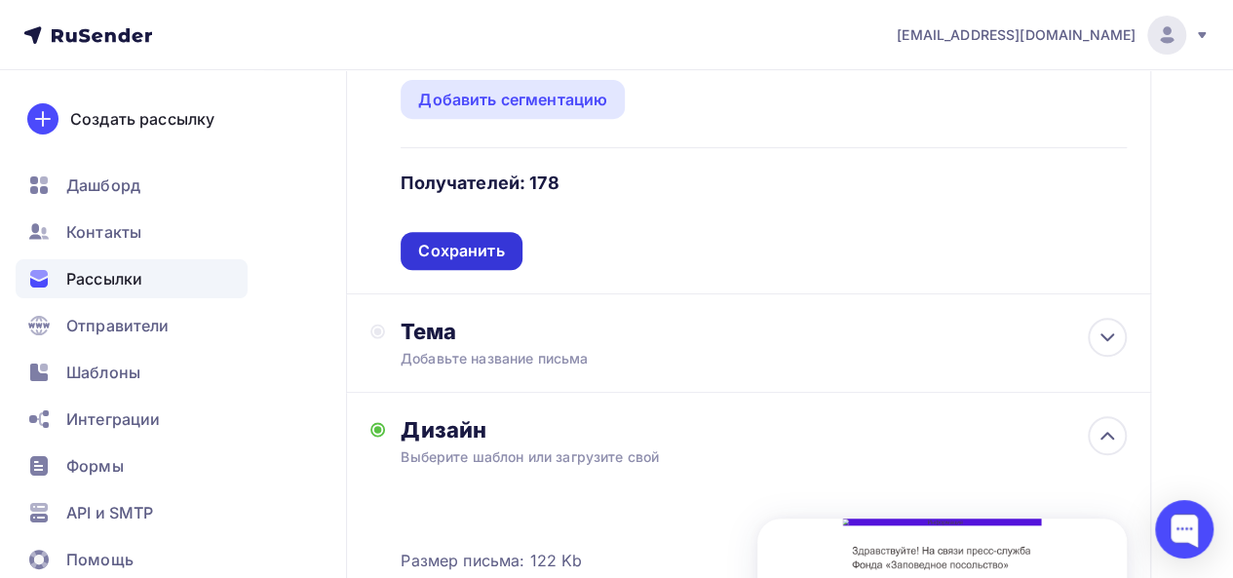
click at [485, 254] on div "Сохранить" at bounding box center [461, 251] width 86 height 22
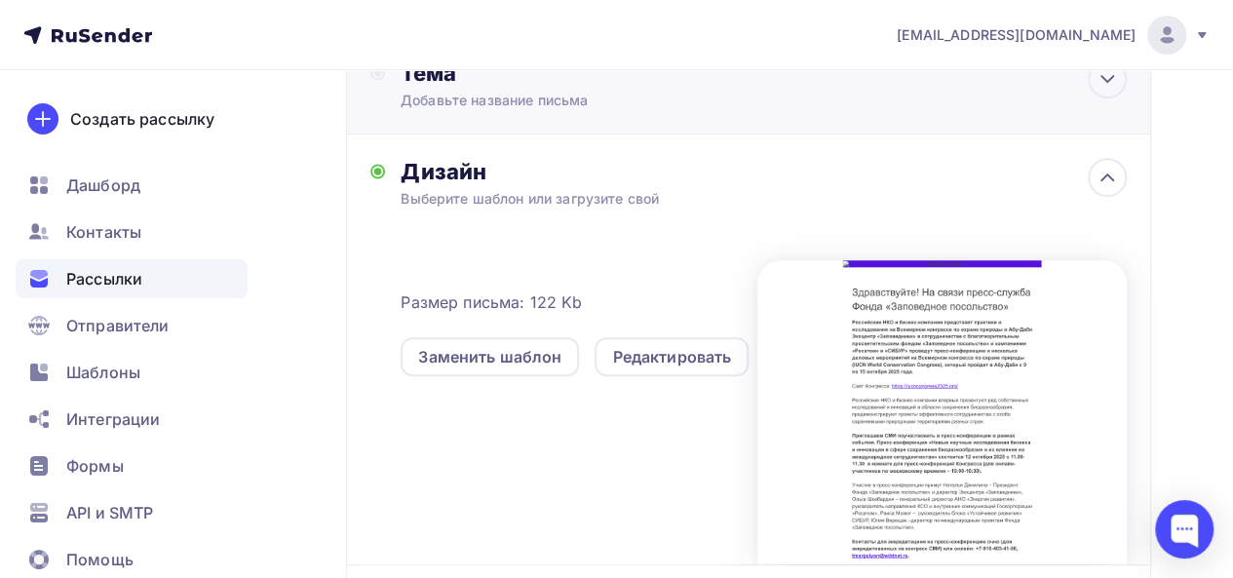
click at [661, 112] on div "Тема Добавьте название письма Тема * Рекомендуем использовать не более 150 симв…" at bounding box center [748, 85] width 805 height 98
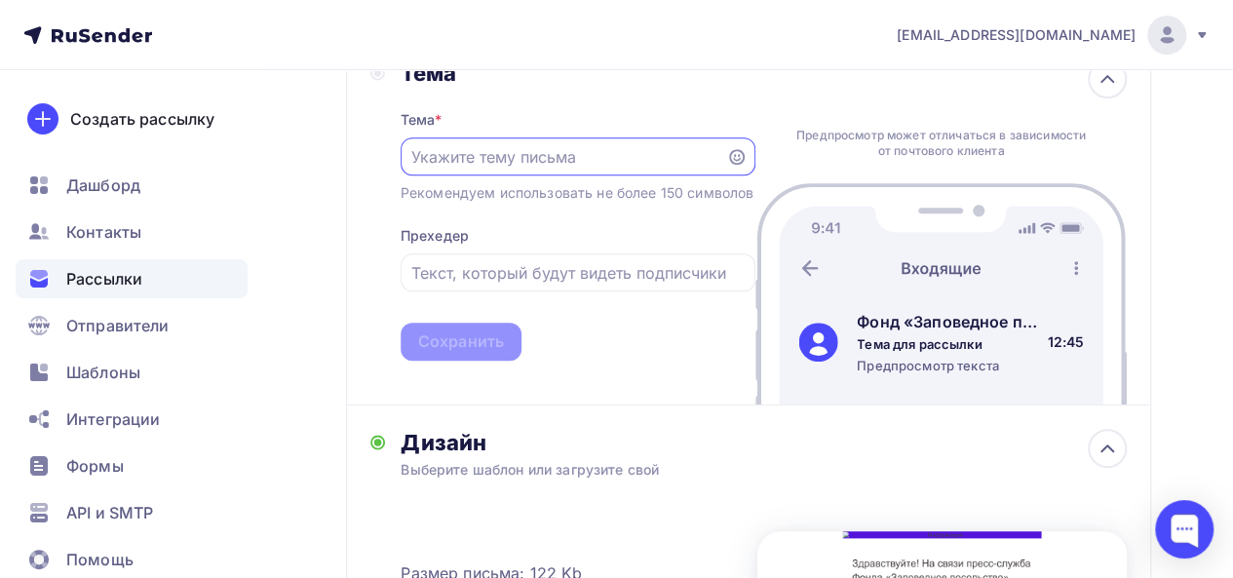
scroll to position [0, 0]
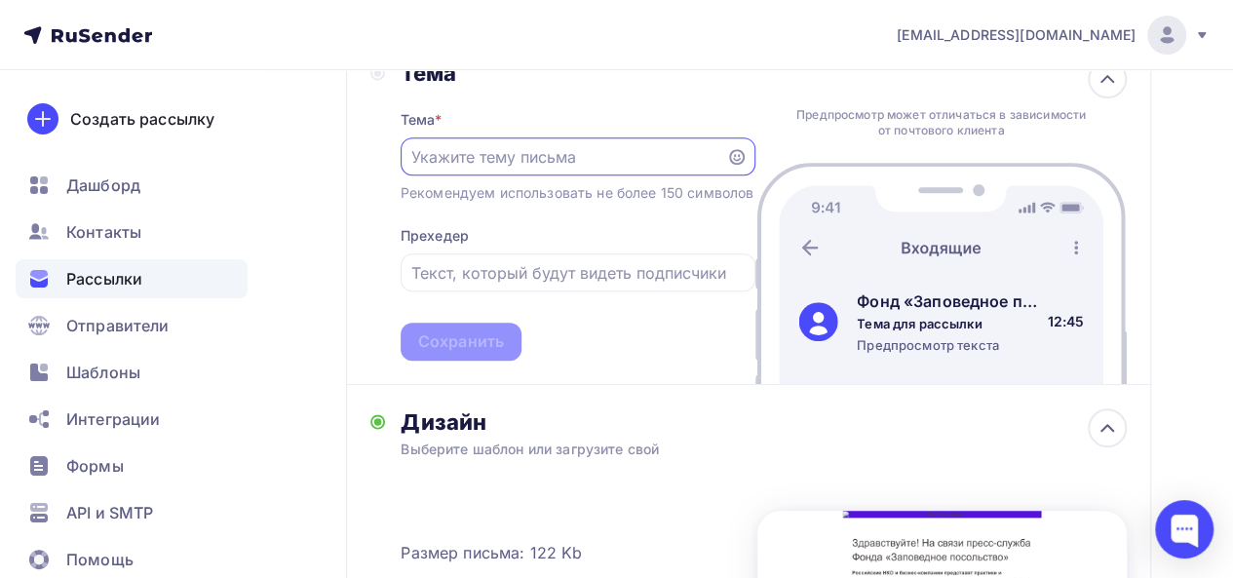
paste input "Российские НКО и бизнес-компании представят практики и исследования на Всемирно…"
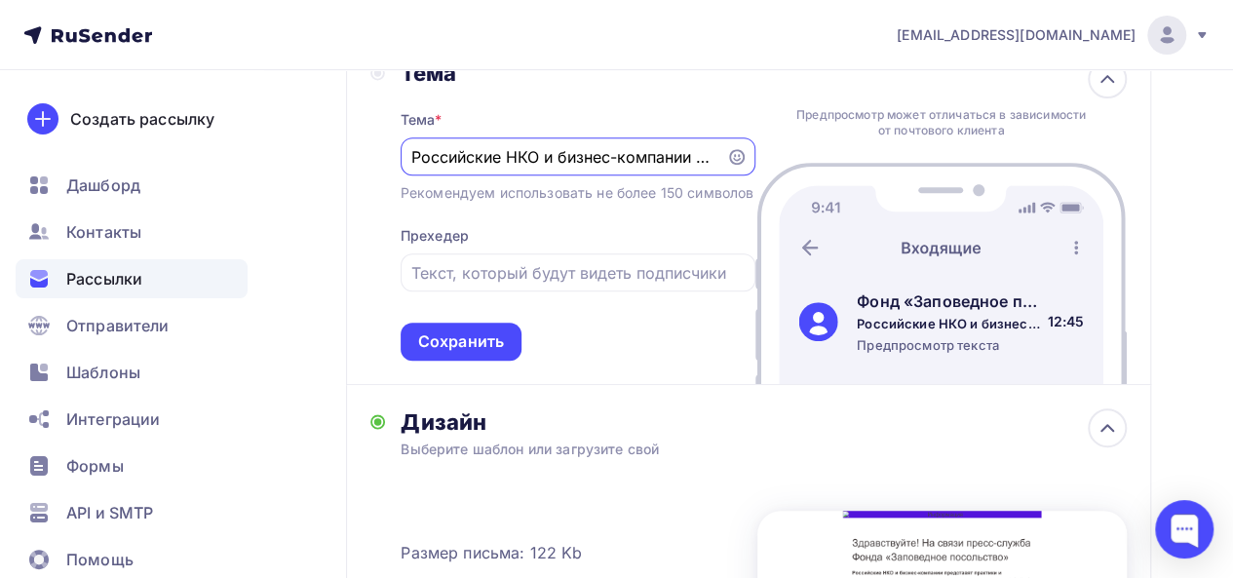
scroll to position [0, 719]
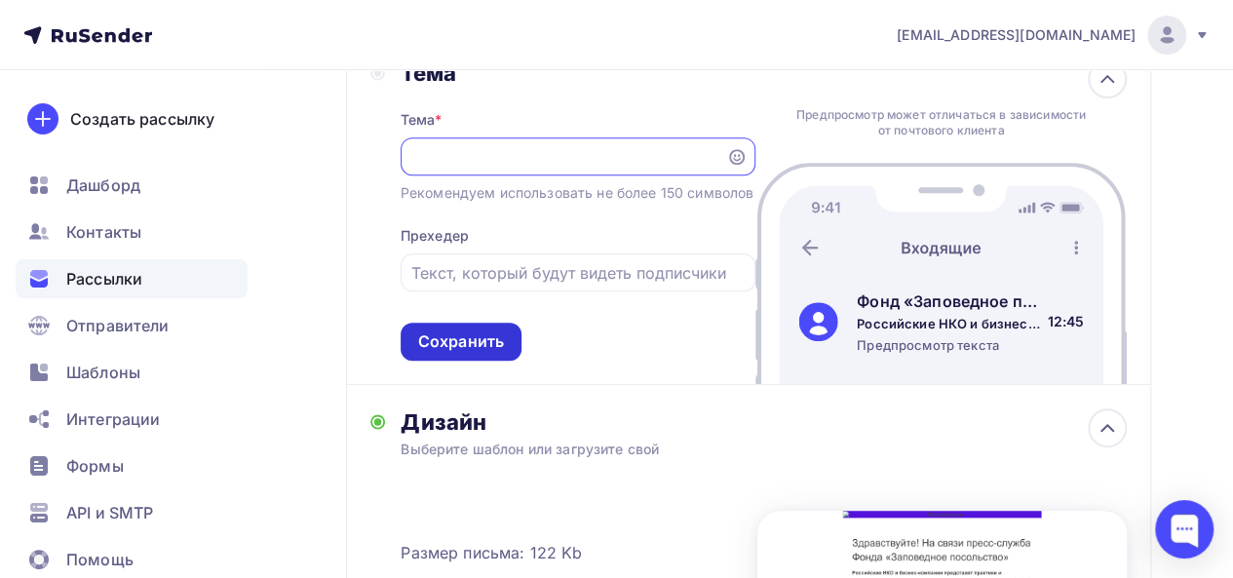
type input "Российские НКО и бизнес-компании представят практики и исследования на Всемирно…"
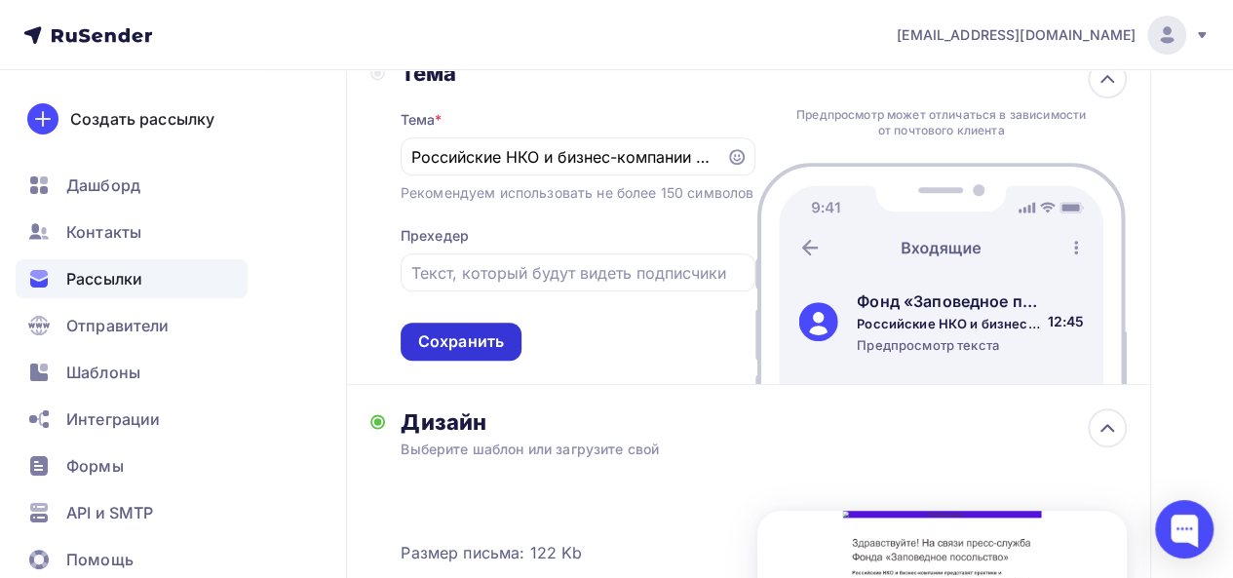
click at [448, 353] on div "Сохранить" at bounding box center [461, 341] width 86 height 22
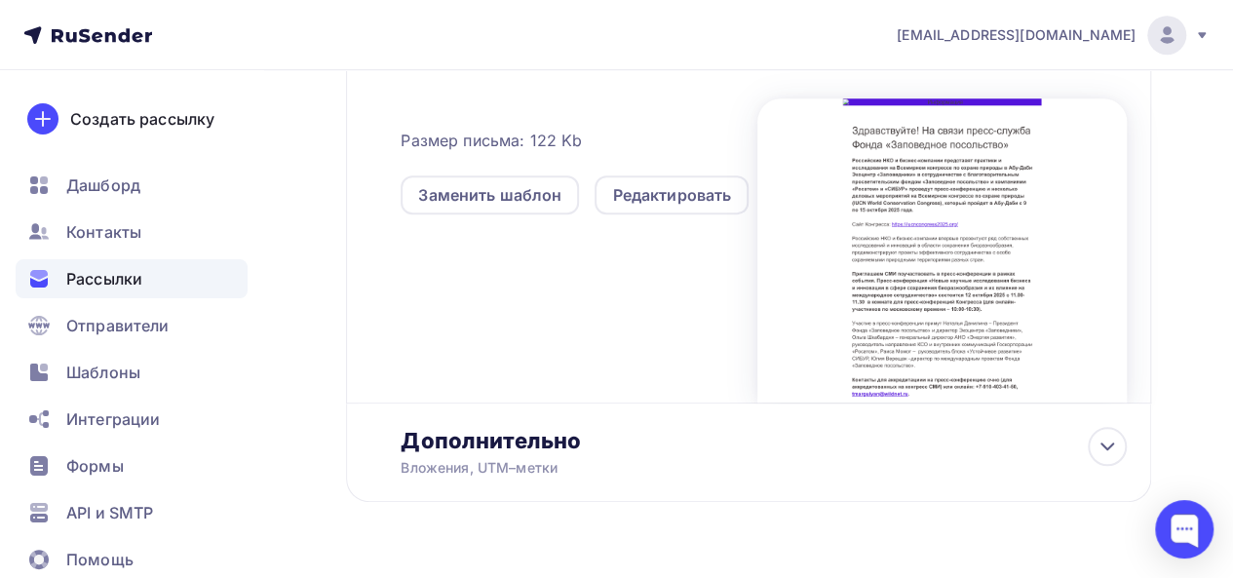
scroll to position [612, 0]
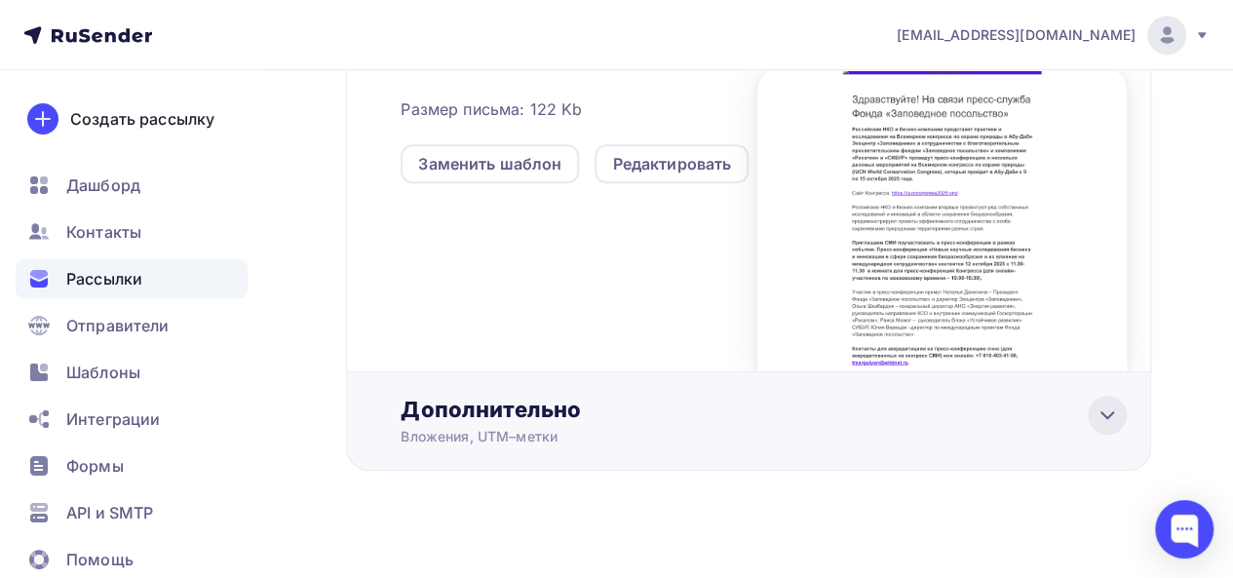
click at [1119, 404] on div at bounding box center [1106, 415] width 39 height 39
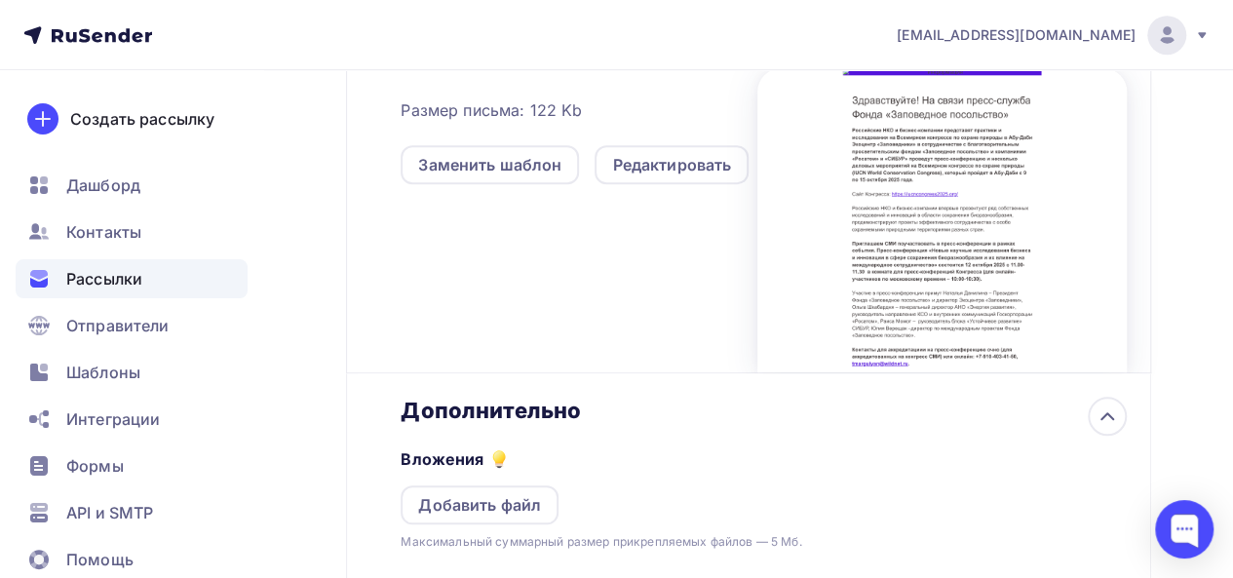
scroll to position [0, 0]
click at [488, 493] on div "Добавить файл" at bounding box center [479, 504] width 123 height 23
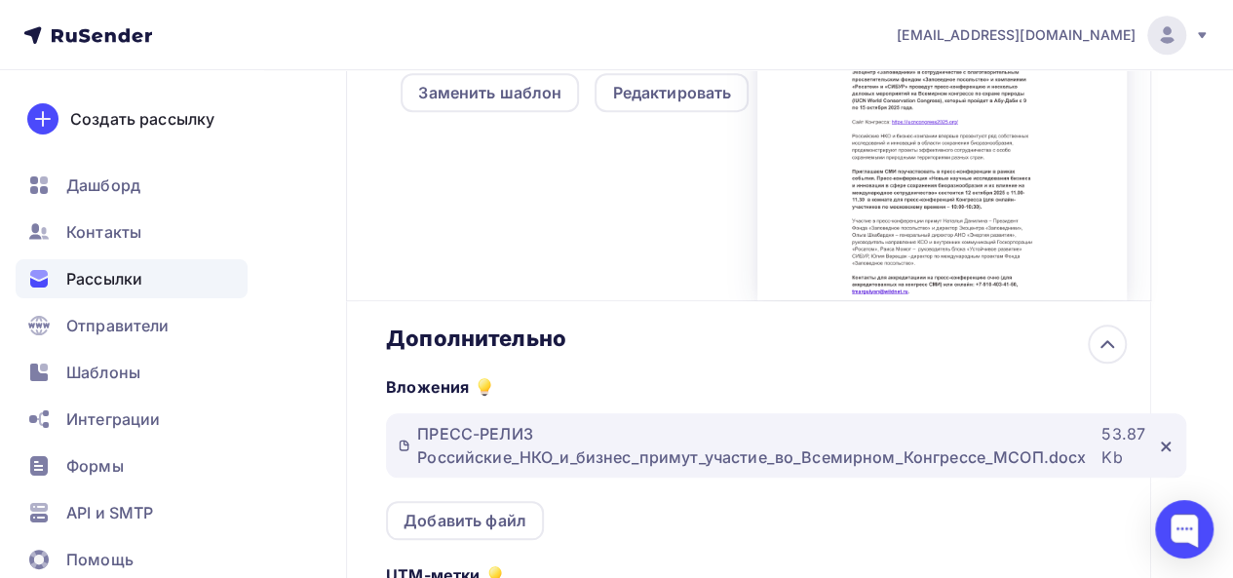
scroll to position [982, 0]
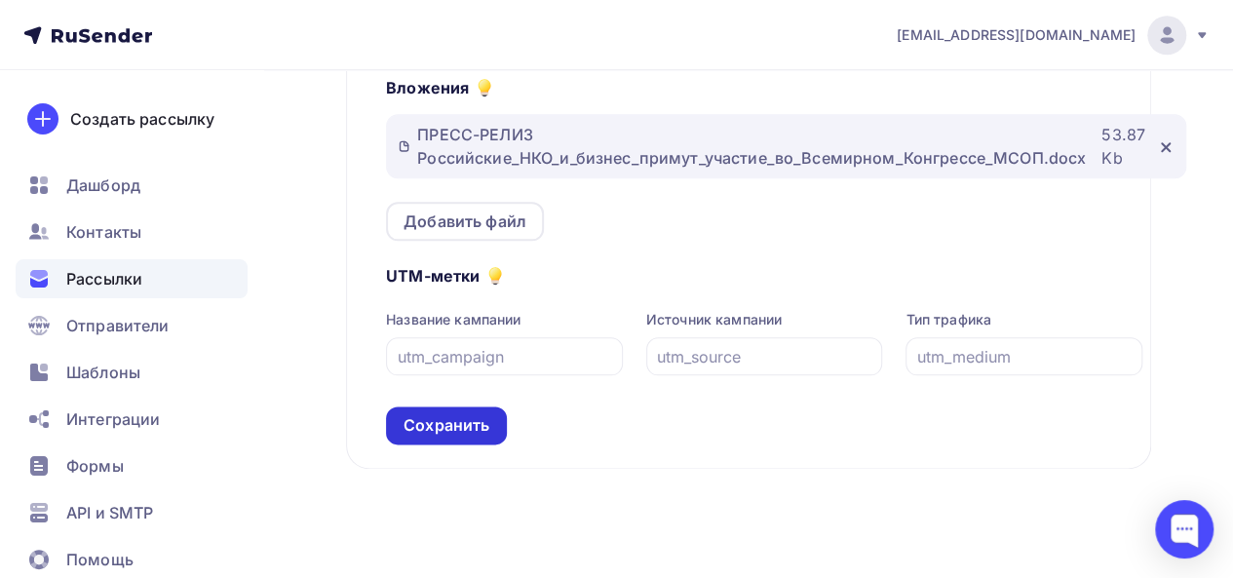
click at [450, 414] on div "Сохранить" at bounding box center [446, 425] width 86 height 22
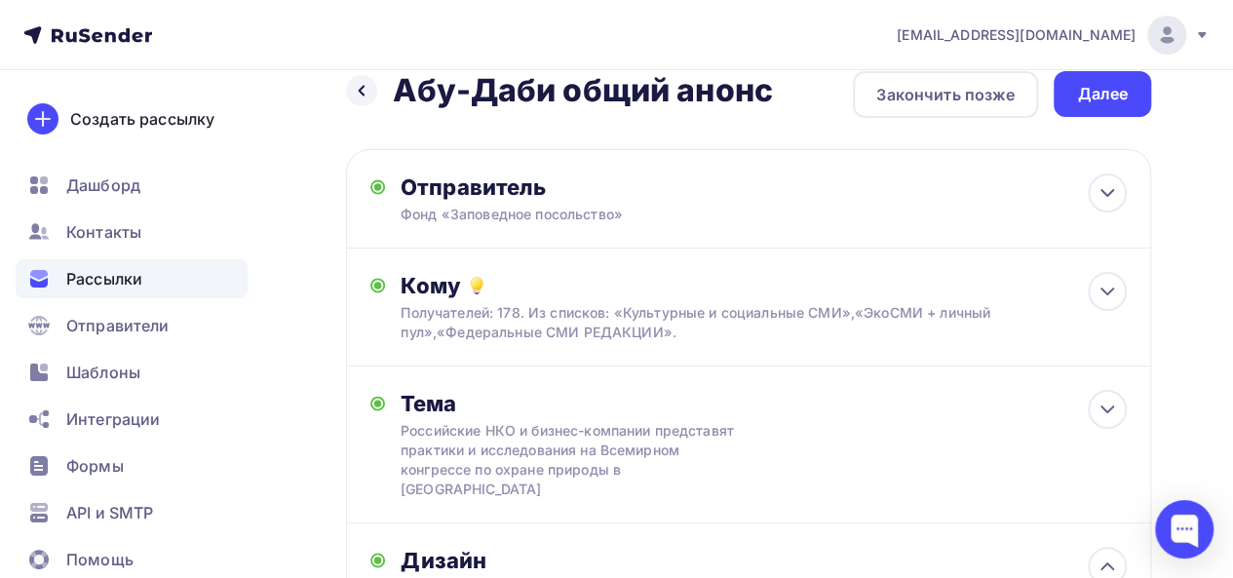
scroll to position [29, 0]
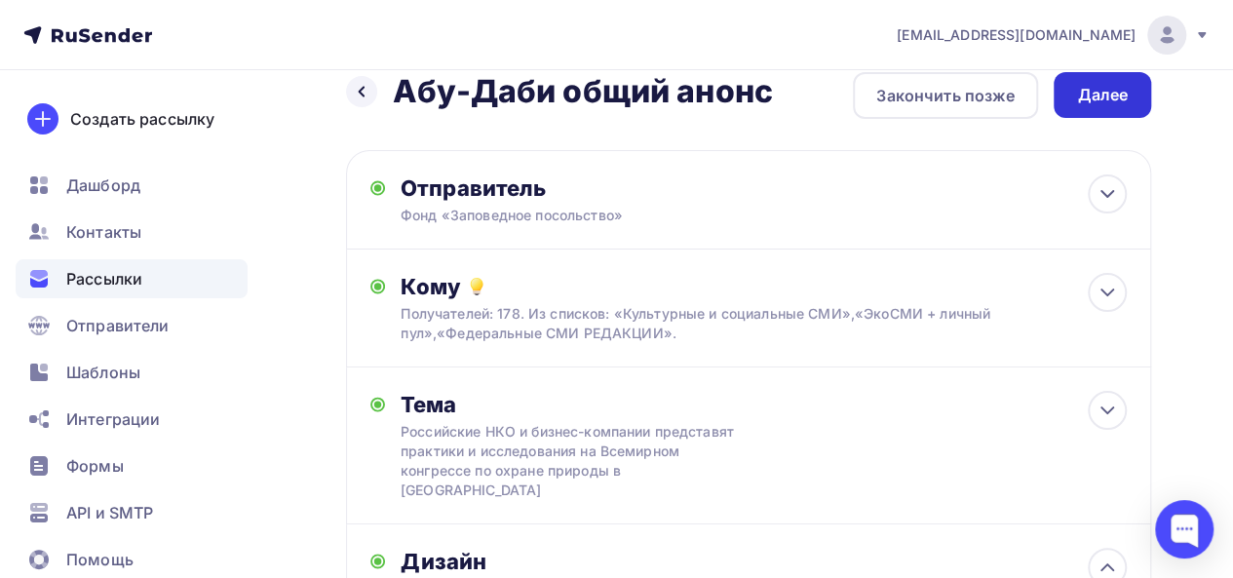
click at [1080, 99] on div "Далее" at bounding box center [1102, 95] width 51 height 22
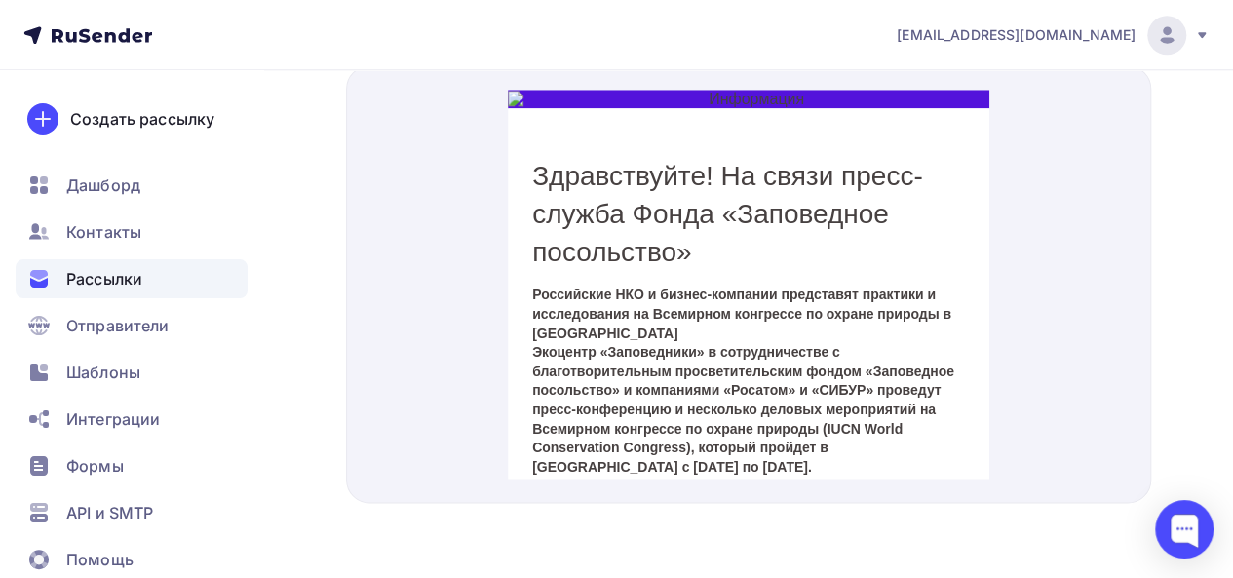
click at [673, 292] on strong "Российские НКО и бизнес-компании представят практики и исследования на Всемирно…" at bounding box center [740, 290] width 419 height 54
copy body
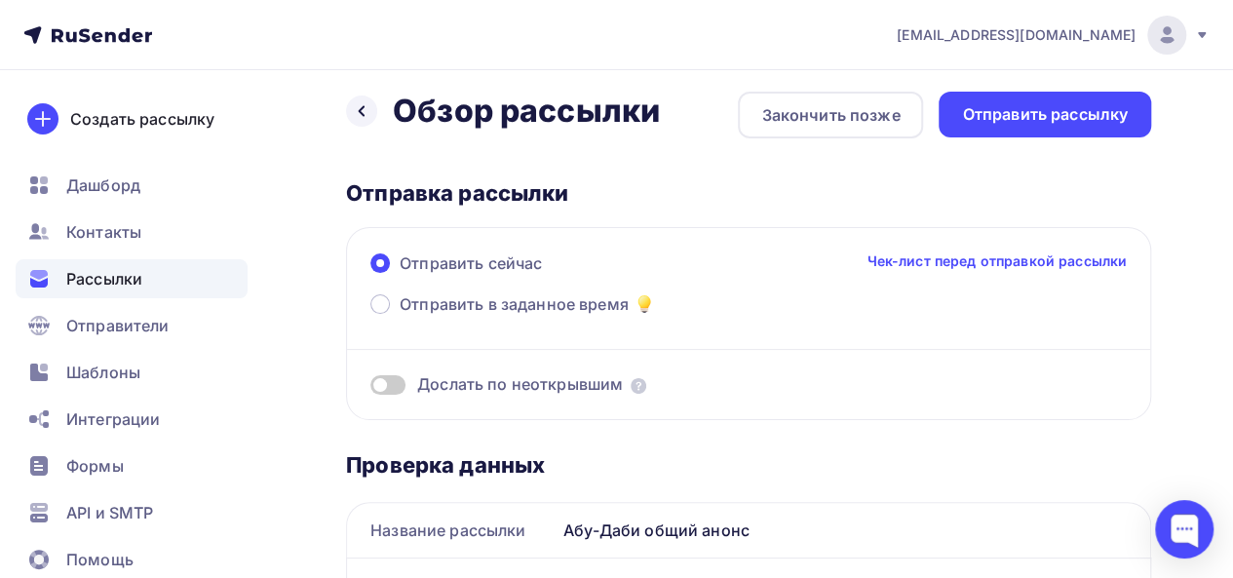
scroll to position [2, 0]
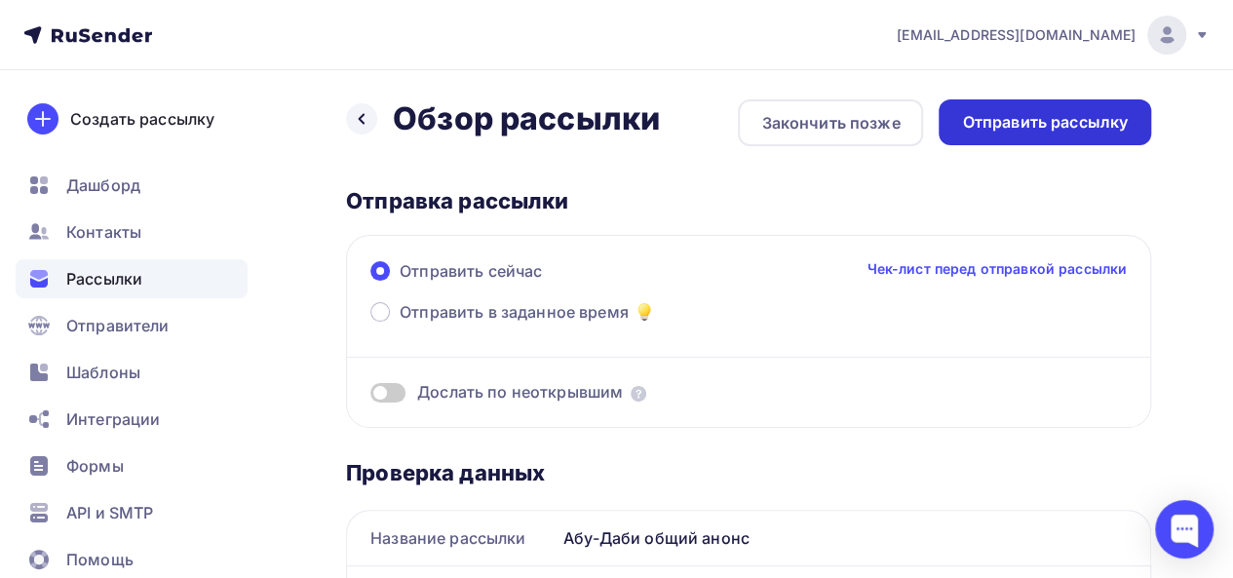
click at [1060, 126] on div "Отправить рассылку" at bounding box center [1045, 122] width 166 height 22
